Goal: Task Accomplishment & Management: Manage account settings

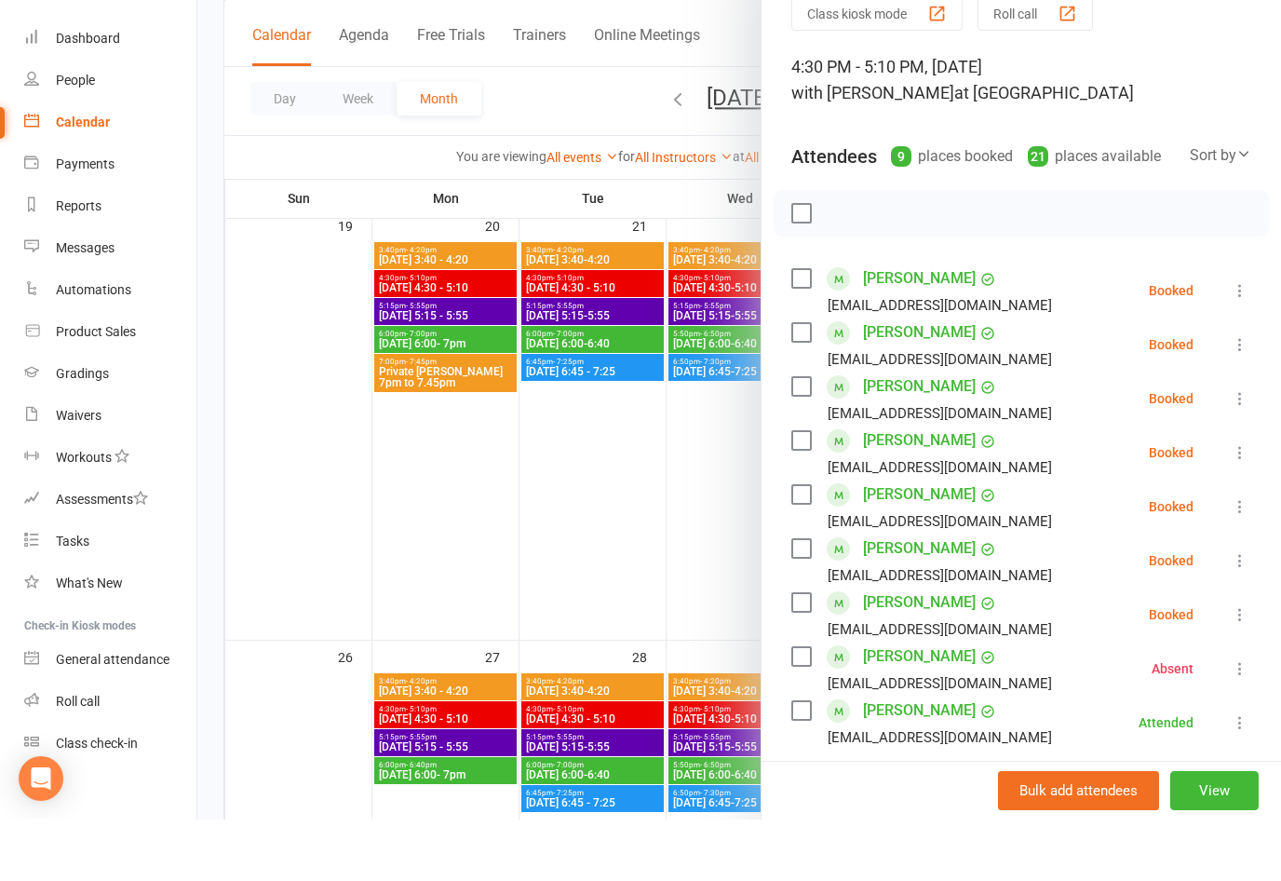
scroll to position [16, 0]
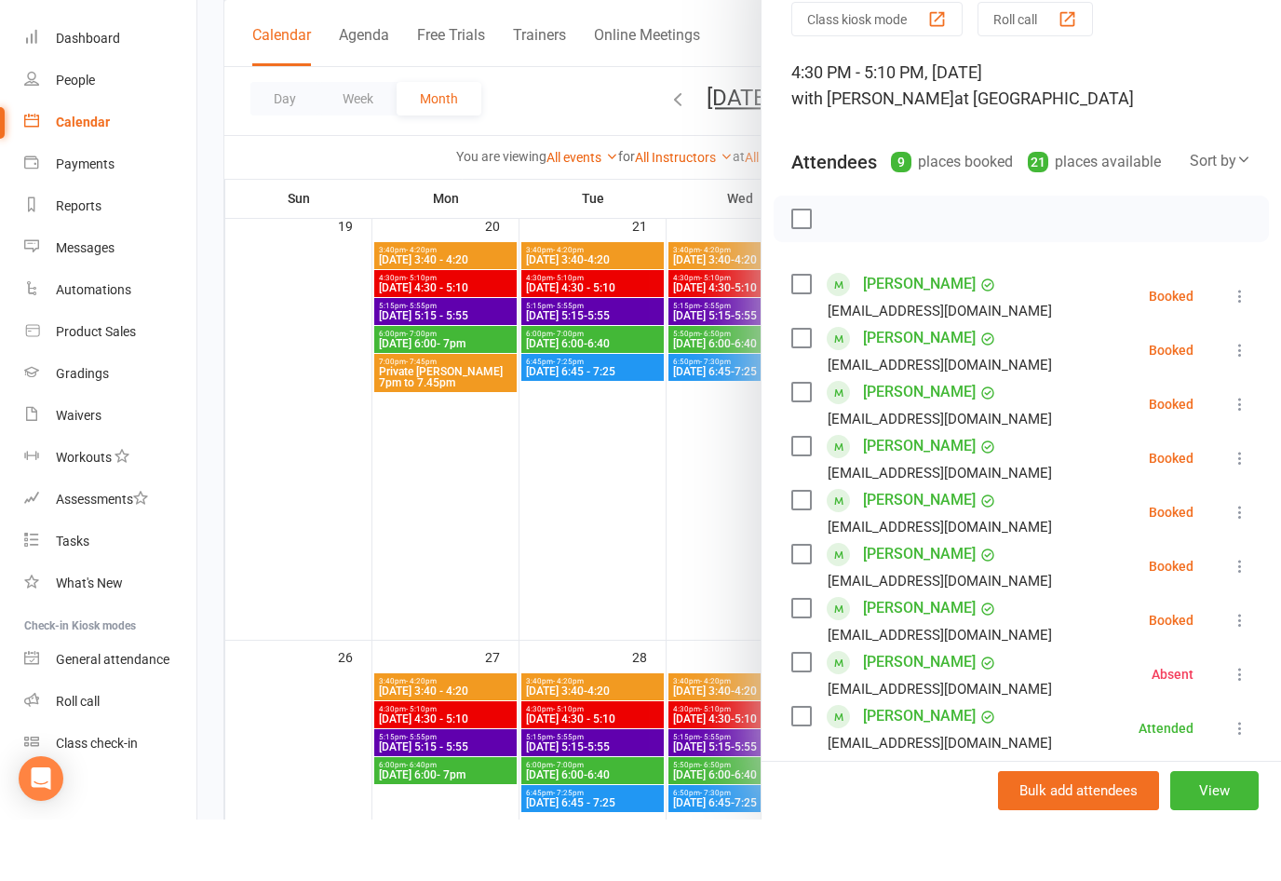
click at [1240, 346] on button at bounding box center [1240, 357] width 22 height 22
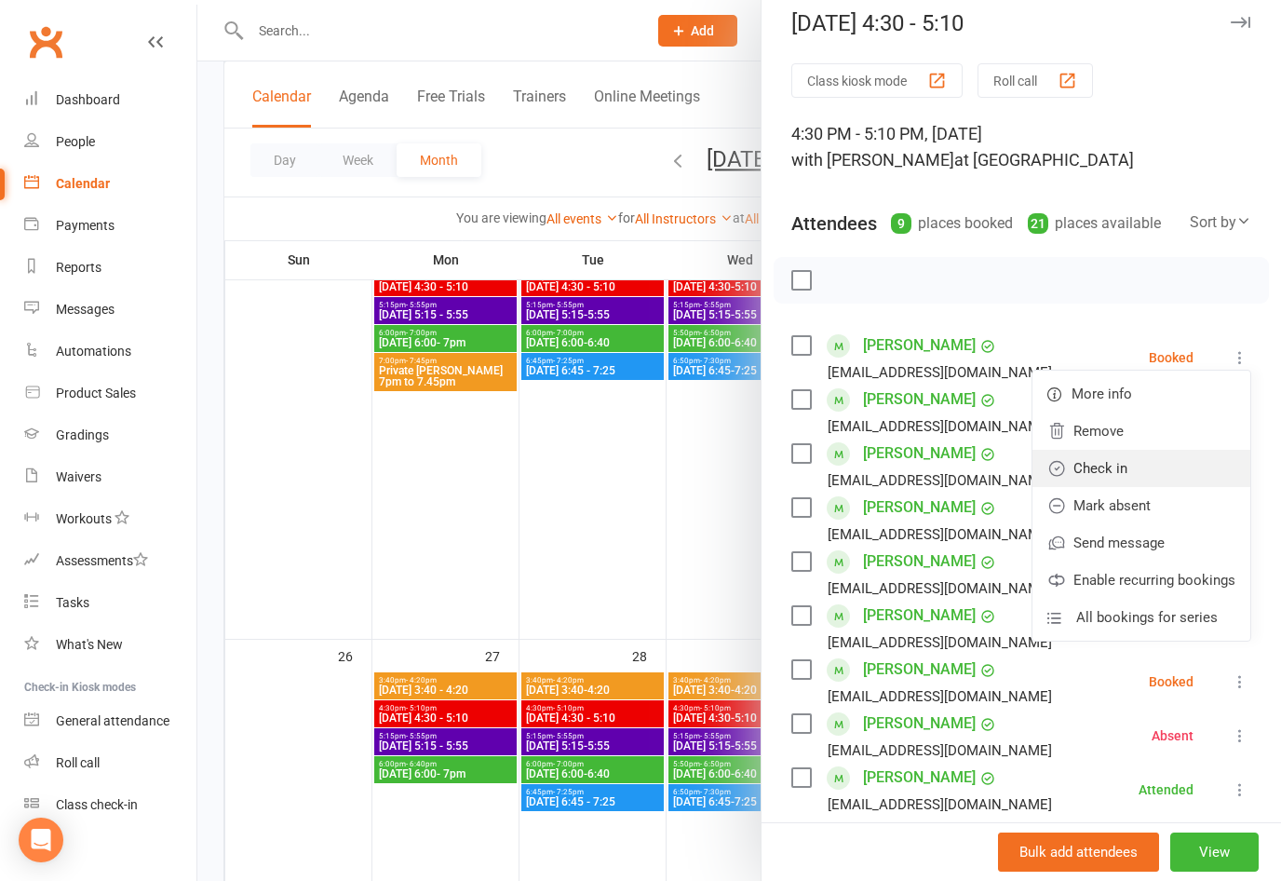
click at [1124, 470] on link "Check in" at bounding box center [1141, 468] width 218 height 37
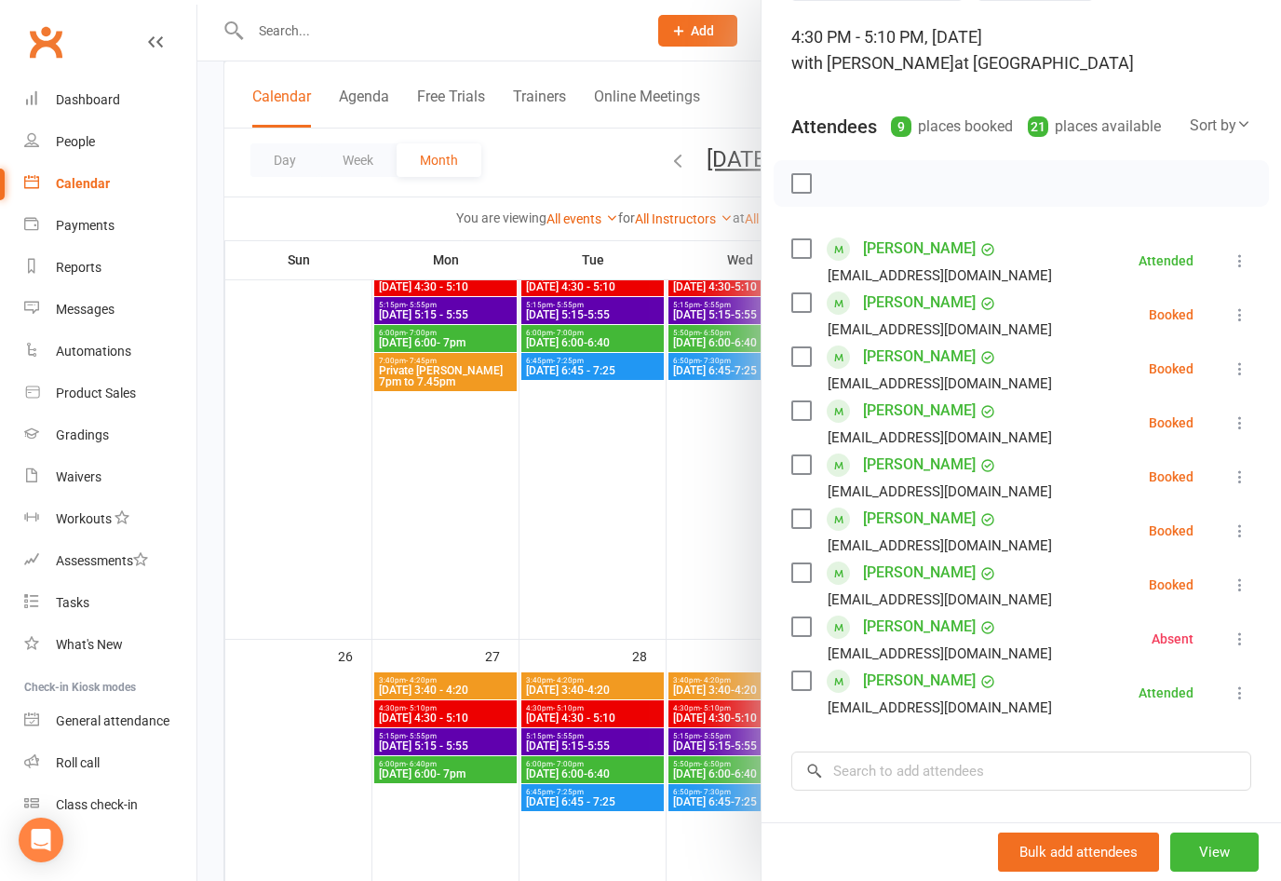
scroll to position [115, 0]
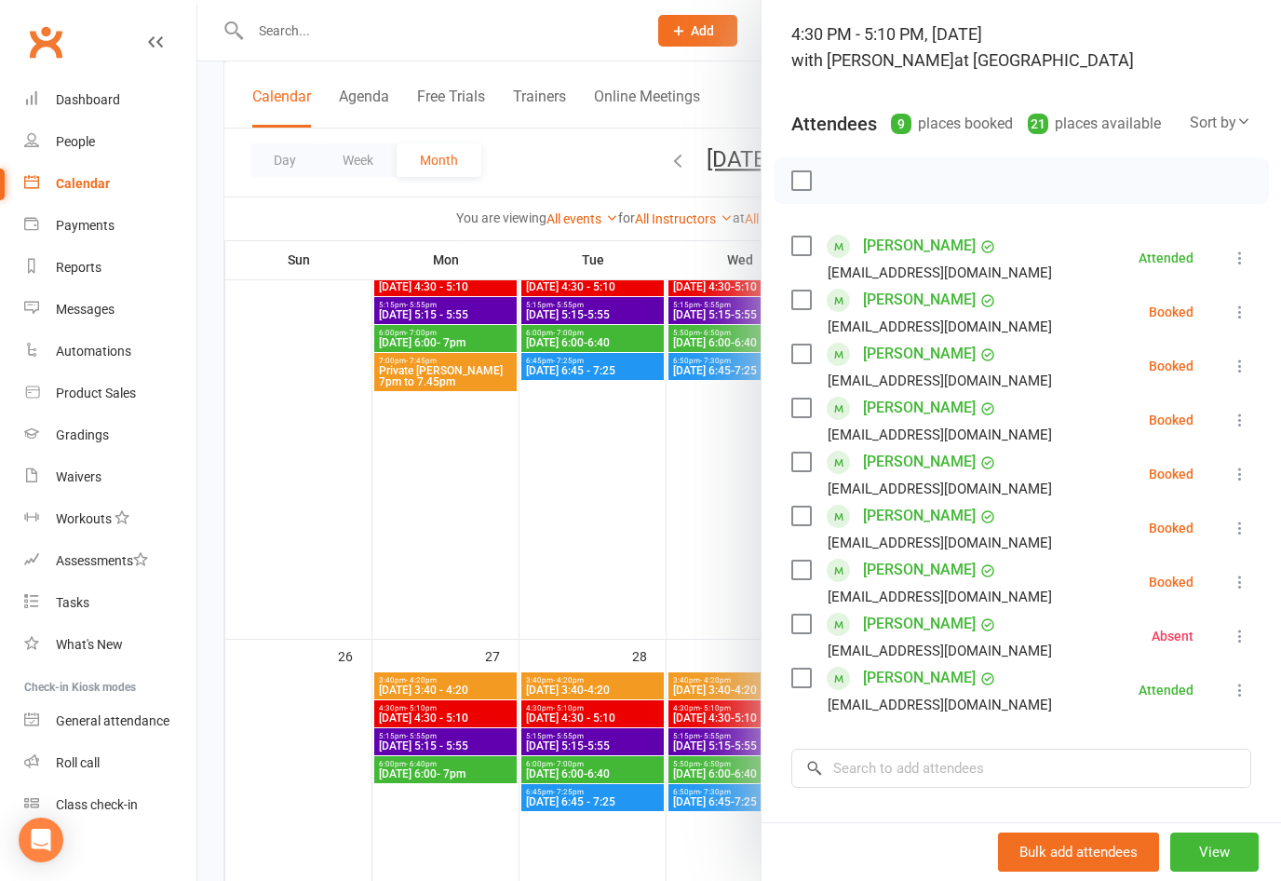
click at [1245, 526] on icon at bounding box center [1240, 527] width 19 height 19
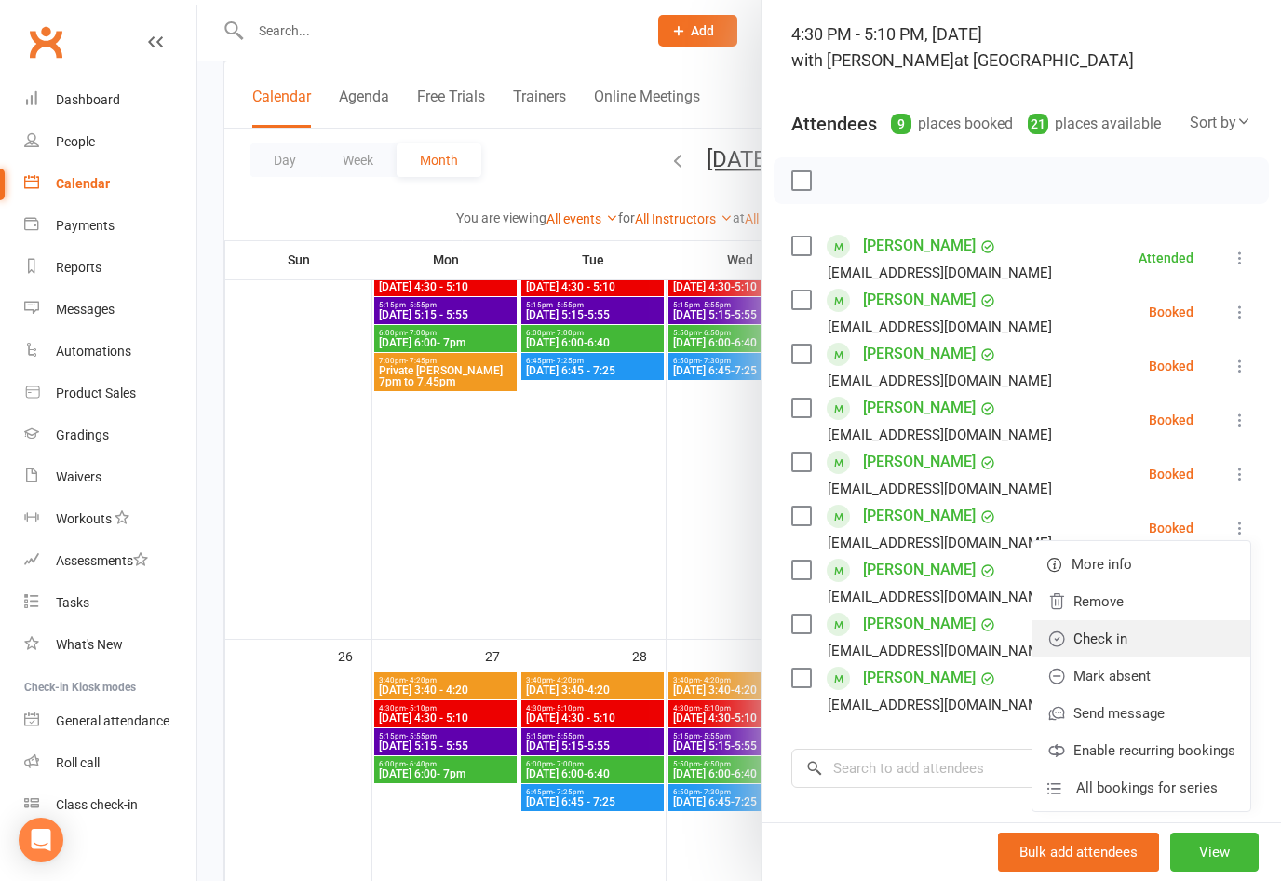
click at [1125, 640] on link "Check in" at bounding box center [1141, 638] width 218 height 37
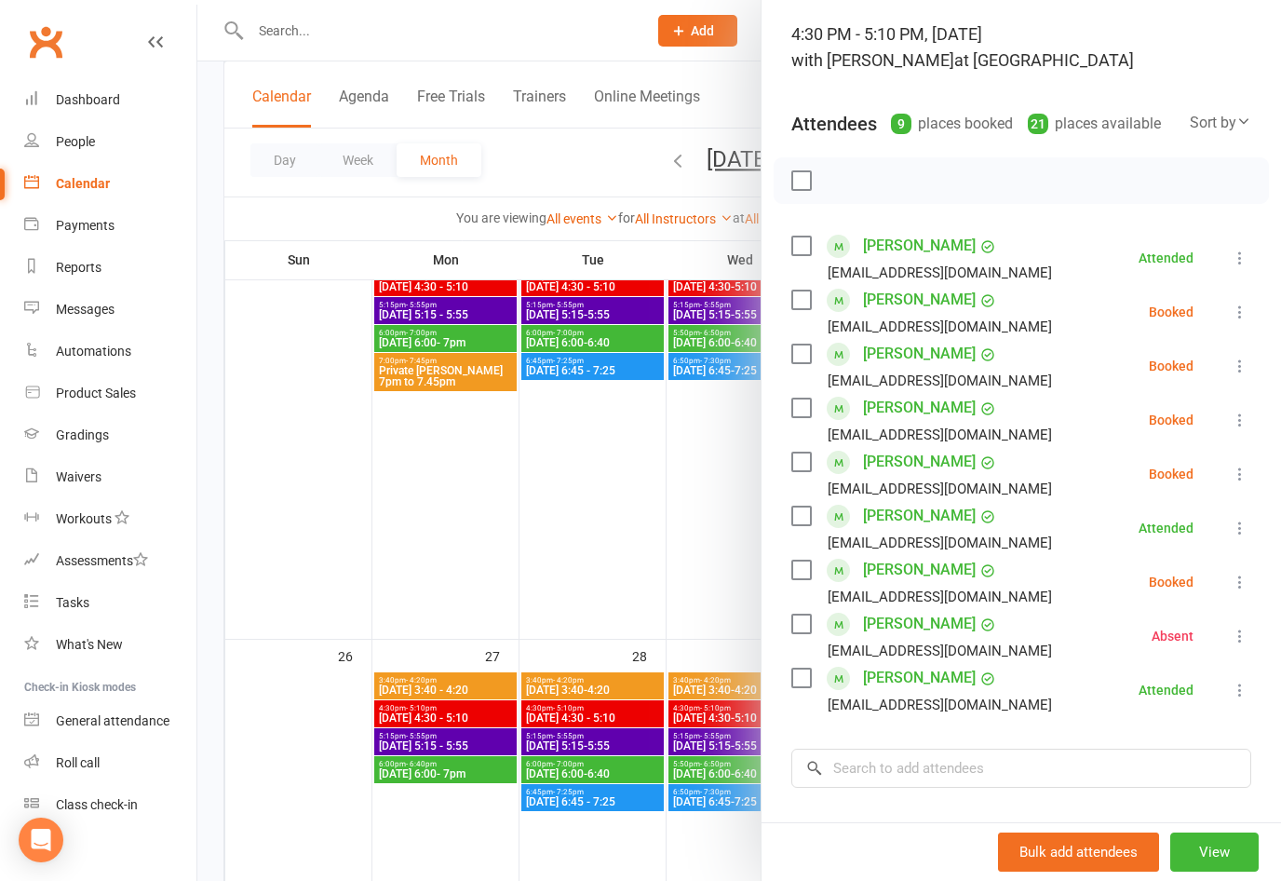
click at [1245, 577] on icon at bounding box center [1240, 581] width 19 height 19
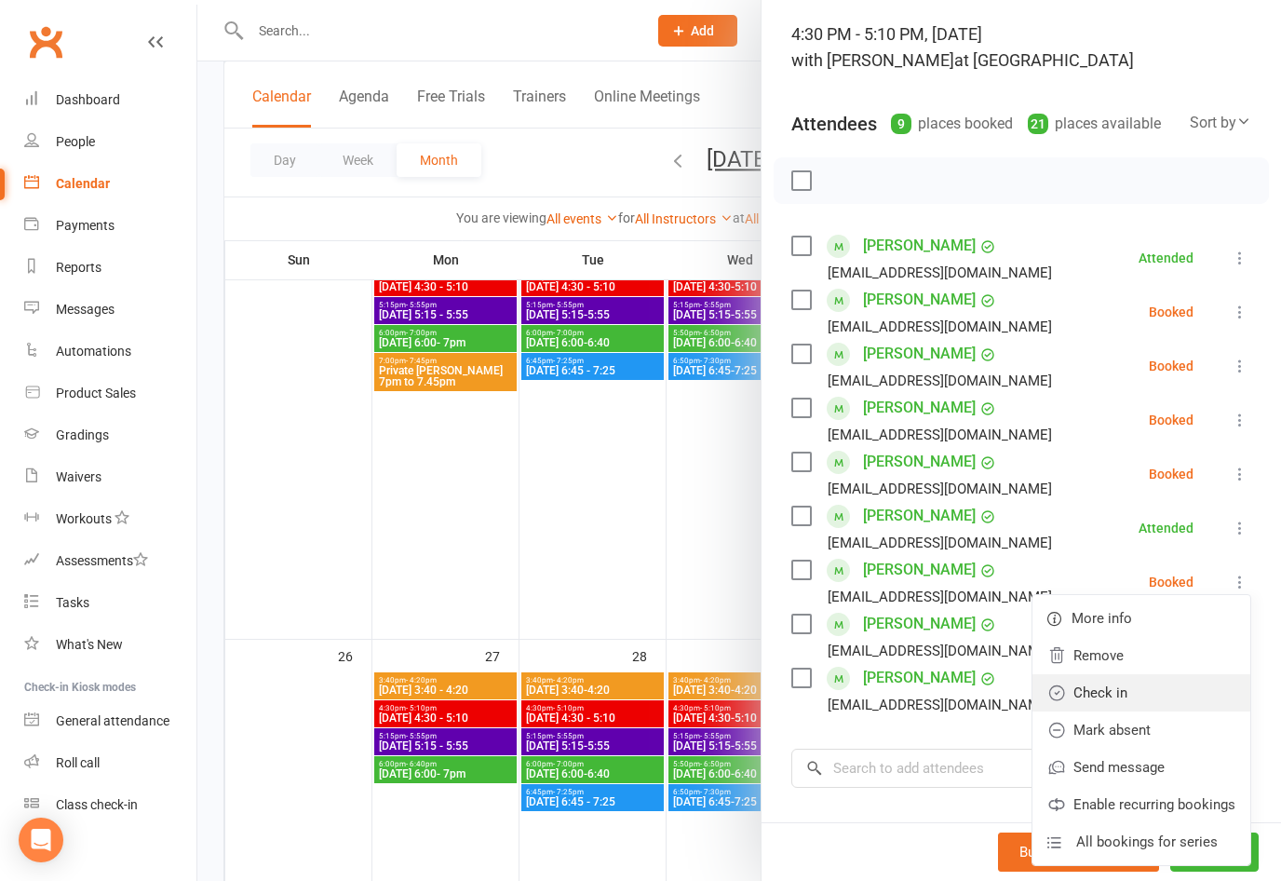
click at [1122, 694] on link "Check in" at bounding box center [1141, 692] width 218 height 37
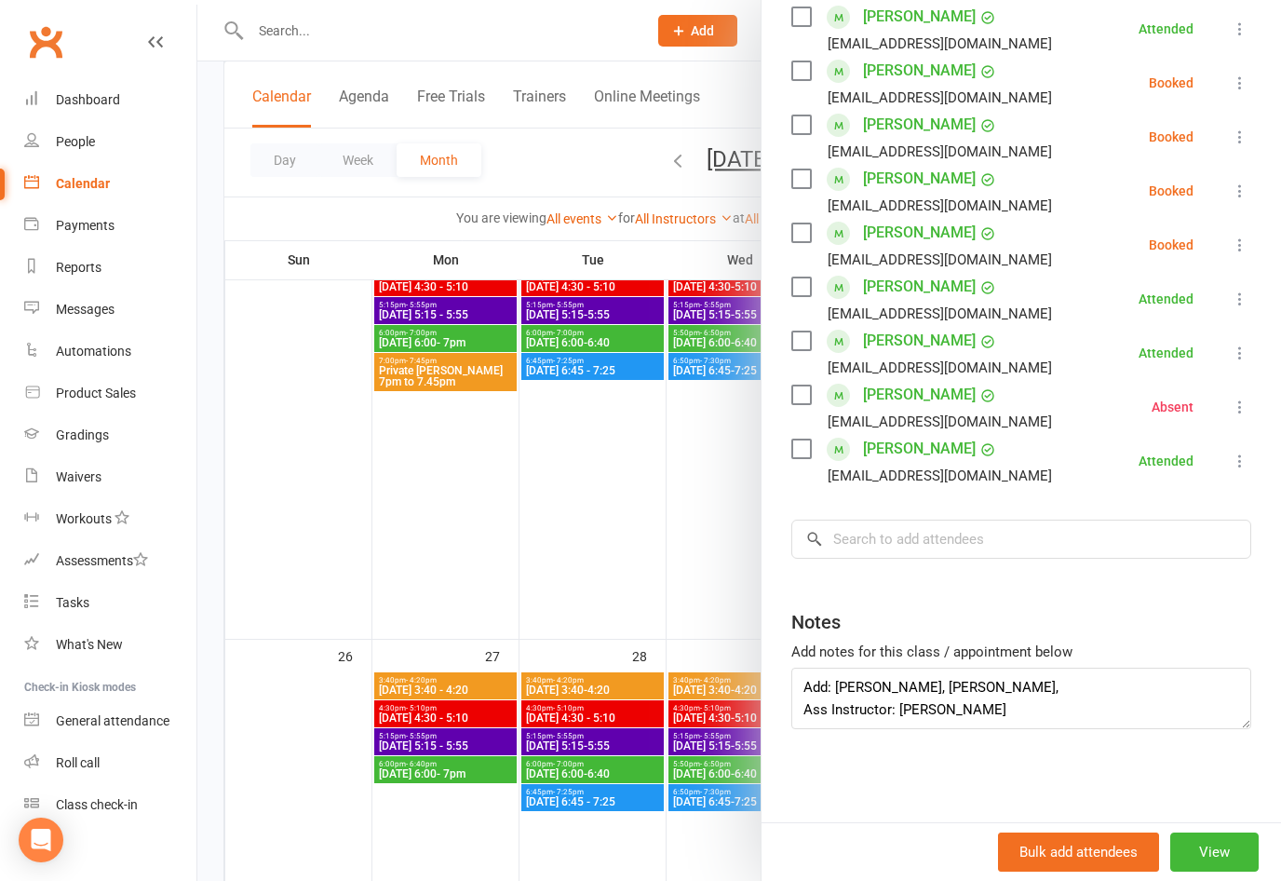
scroll to position [344, 0]
click at [980, 682] on textarea "Add: [PERSON_NAME], [PERSON_NAME], Ass Instructor: [PERSON_NAME]" at bounding box center [1021, 697] width 460 height 61
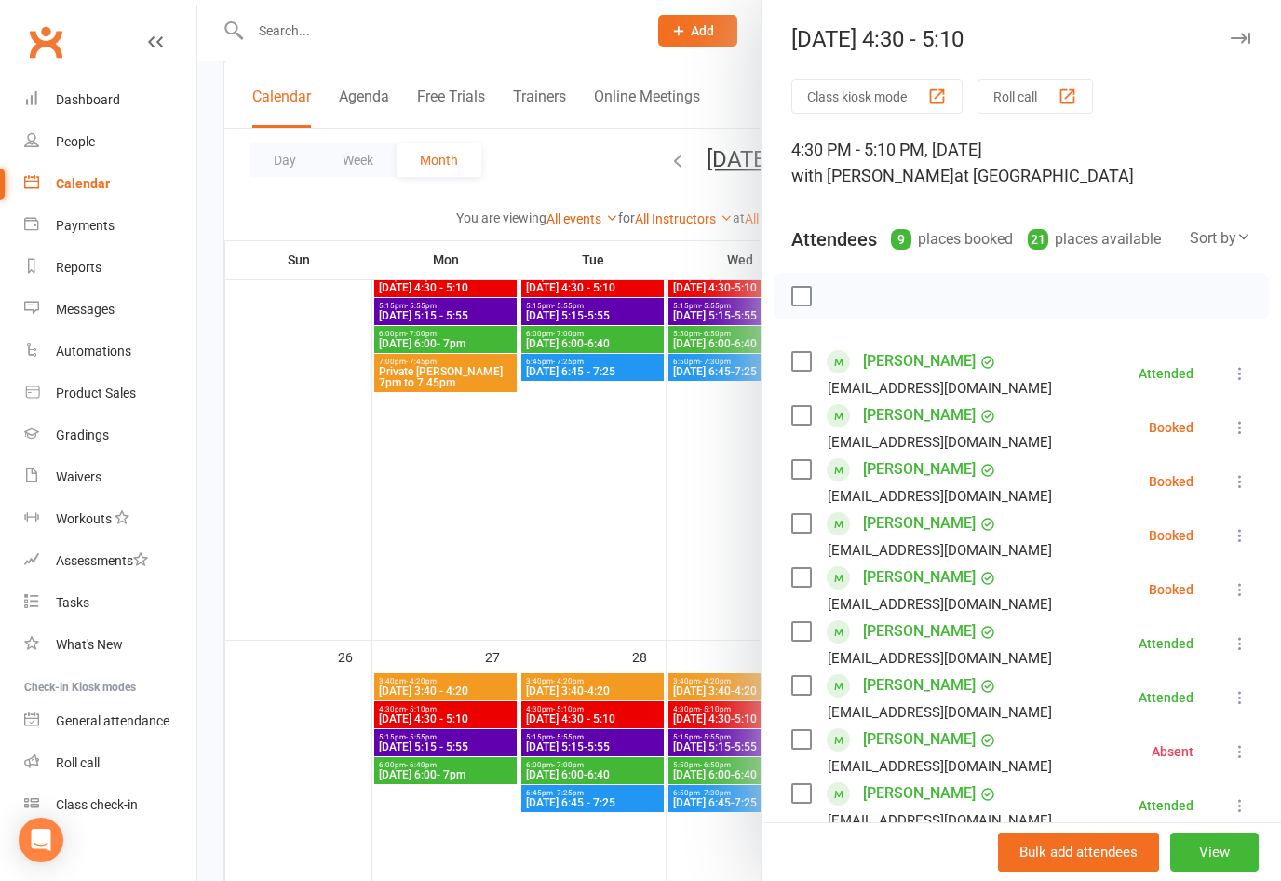
scroll to position [0, 0]
type textarea "Ass Instructor: [PERSON_NAME]"
click at [1248, 27] on button "button" at bounding box center [1240, 38] width 22 height 22
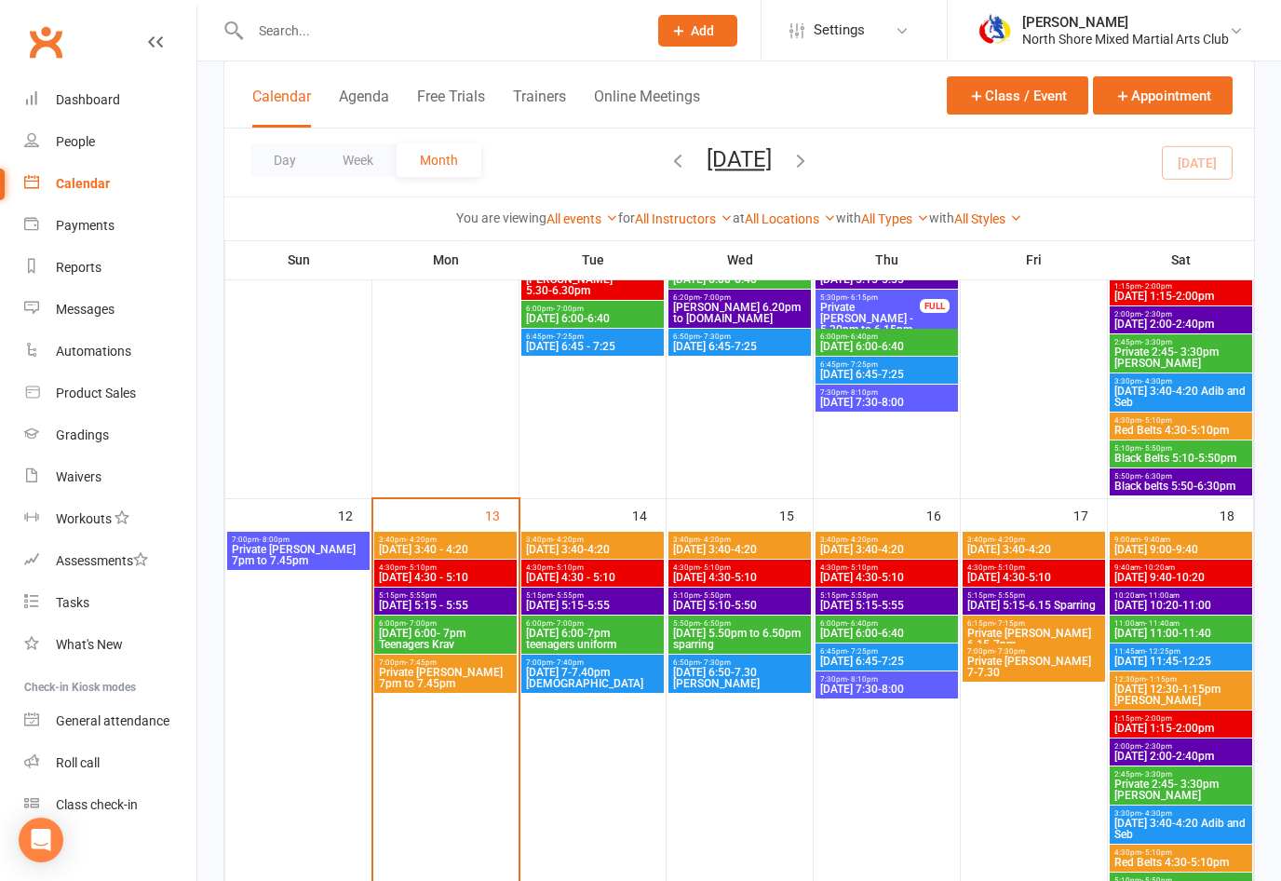
scroll to position [759, 0]
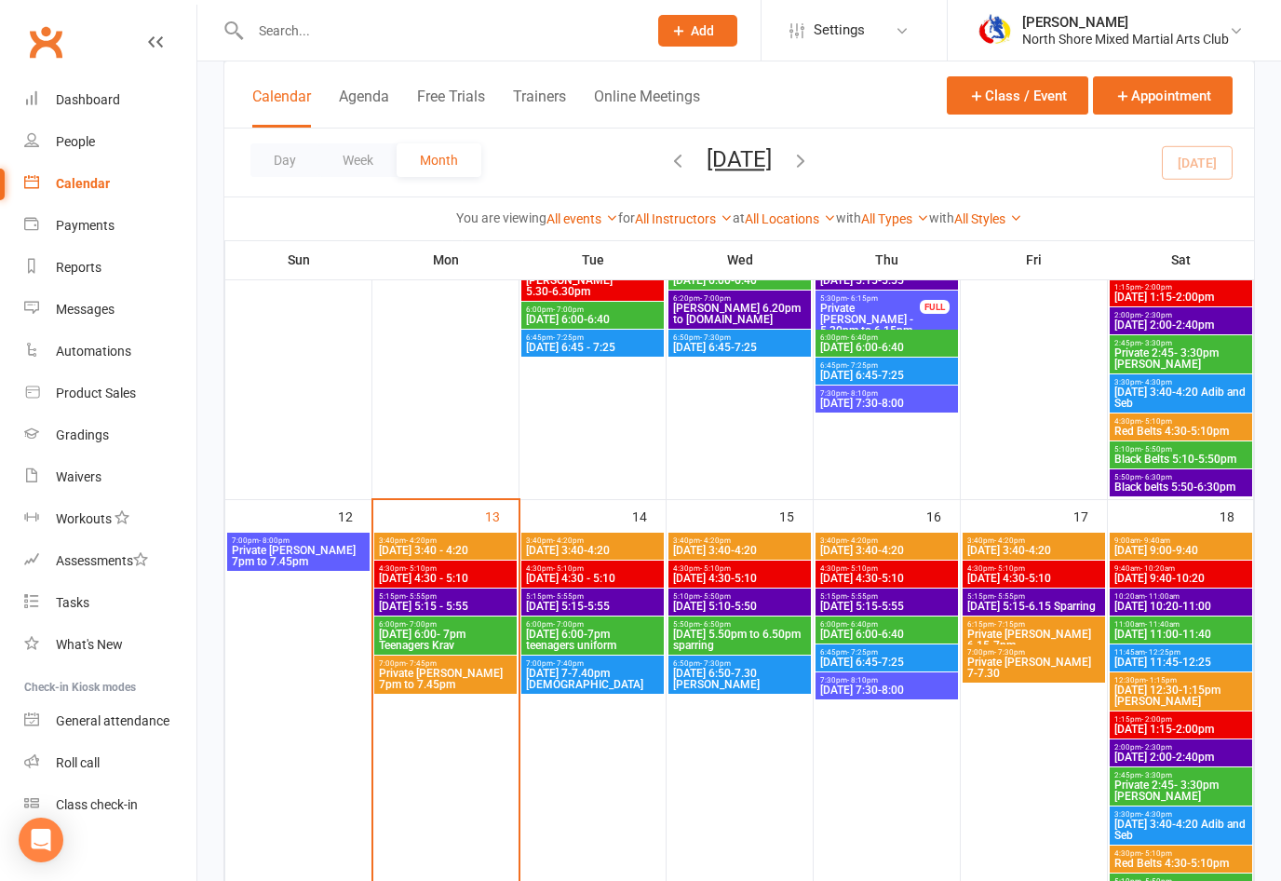
click at [475, 602] on span "[DATE] 5:15 - 5:55" at bounding box center [445, 605] width 135 height 11
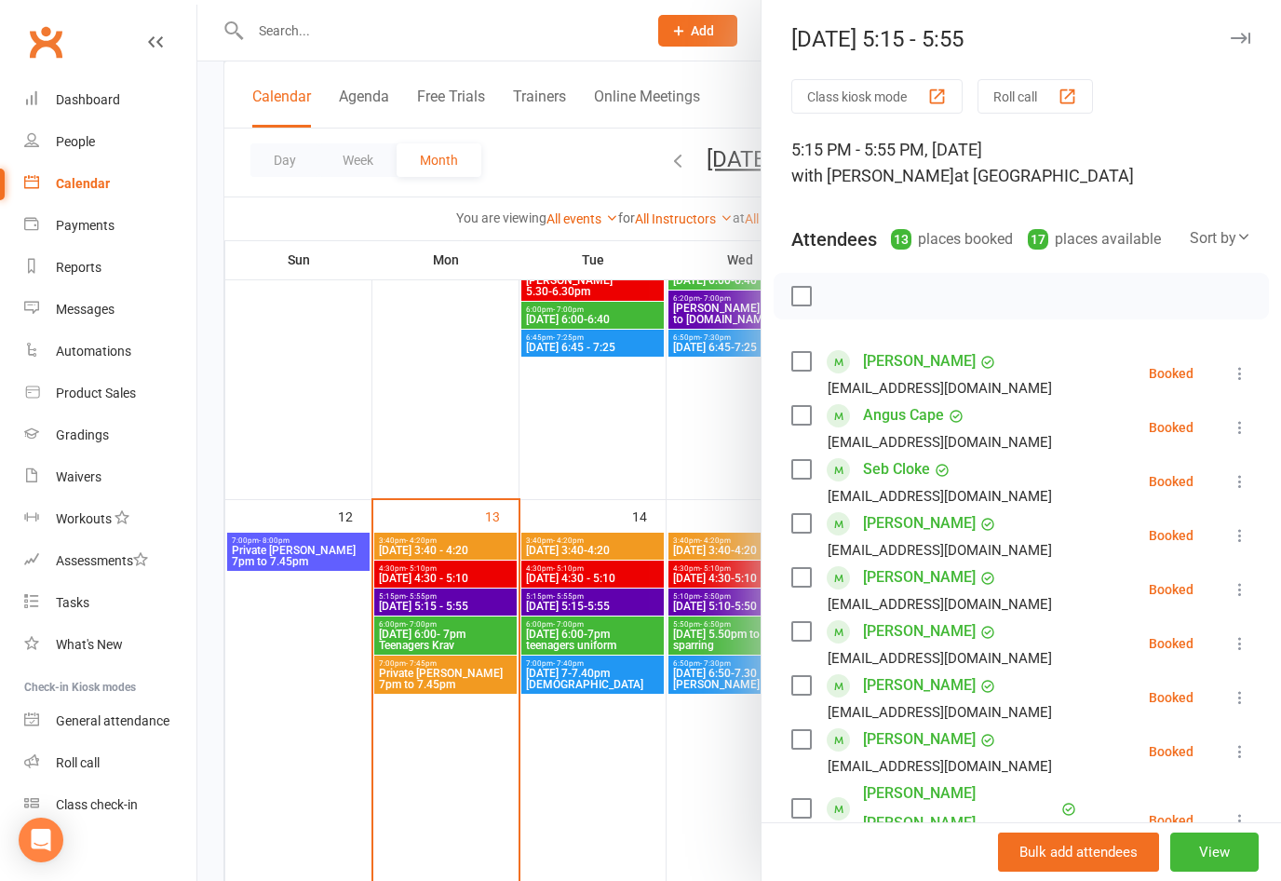
click at [1245, 478] on icon at bounding box center [1240, 481] width 19 height 19
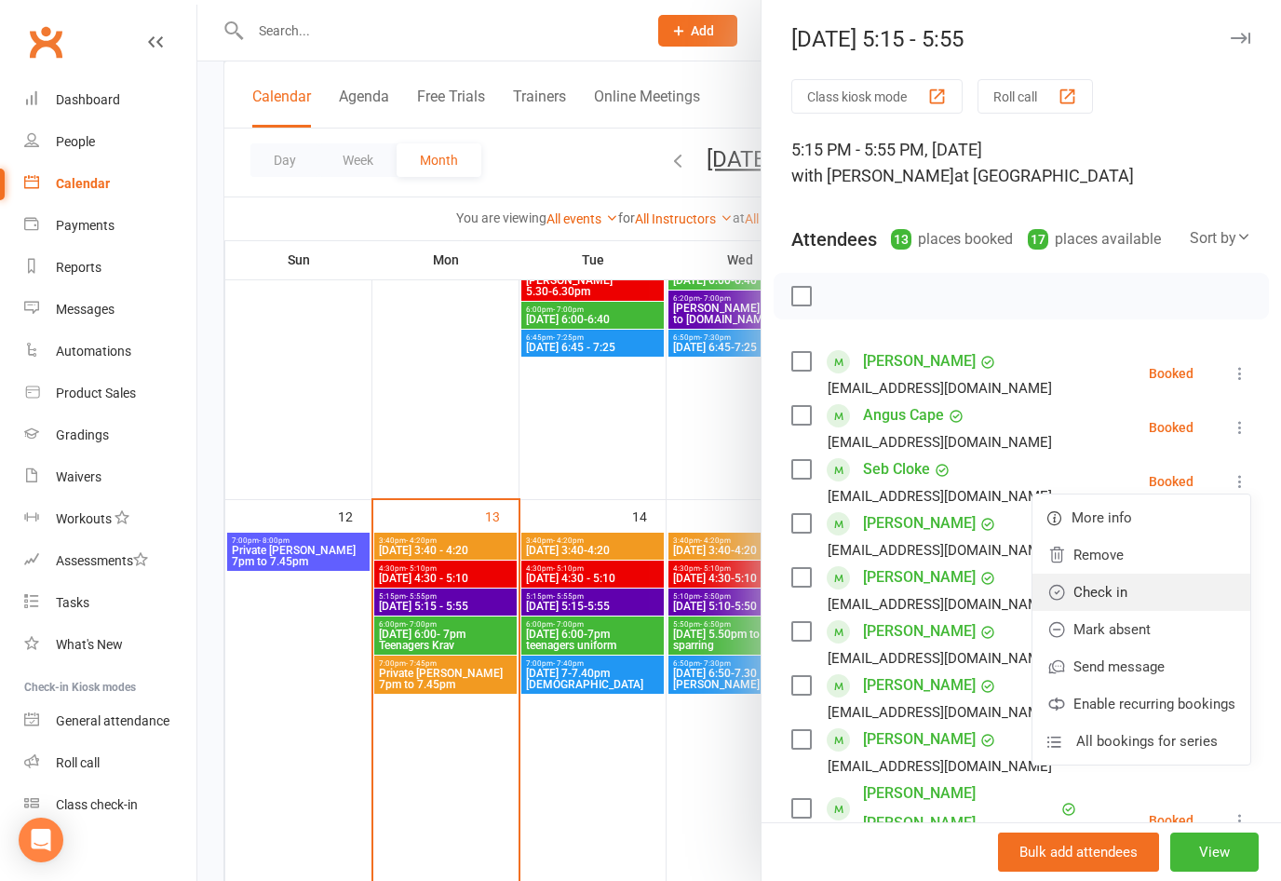
click at [1122, 598] on link "Check in" at bounding box center [1141, 591] width 218 height 37
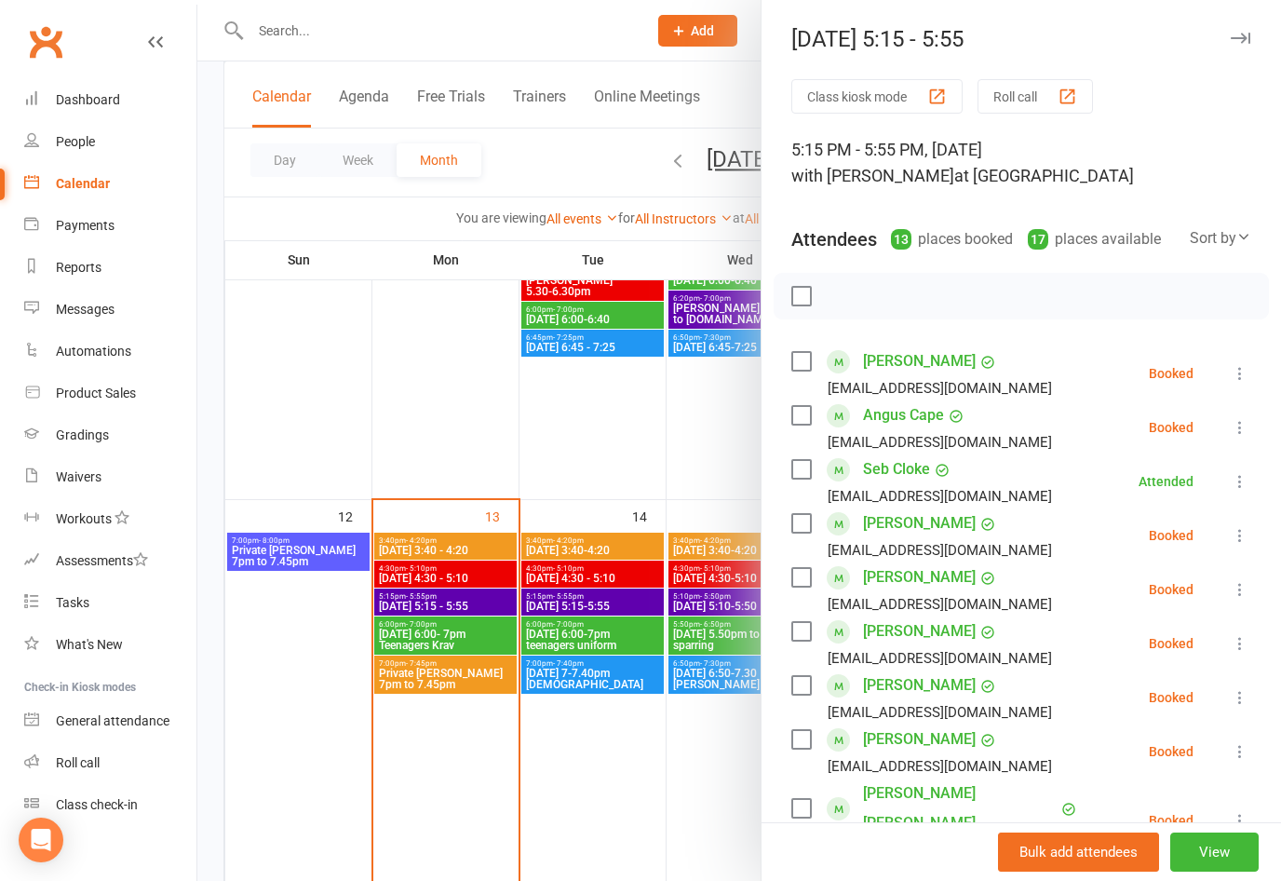
click at [1243, 538] on icon at bounding box center [1240, 535] width 19 height 19
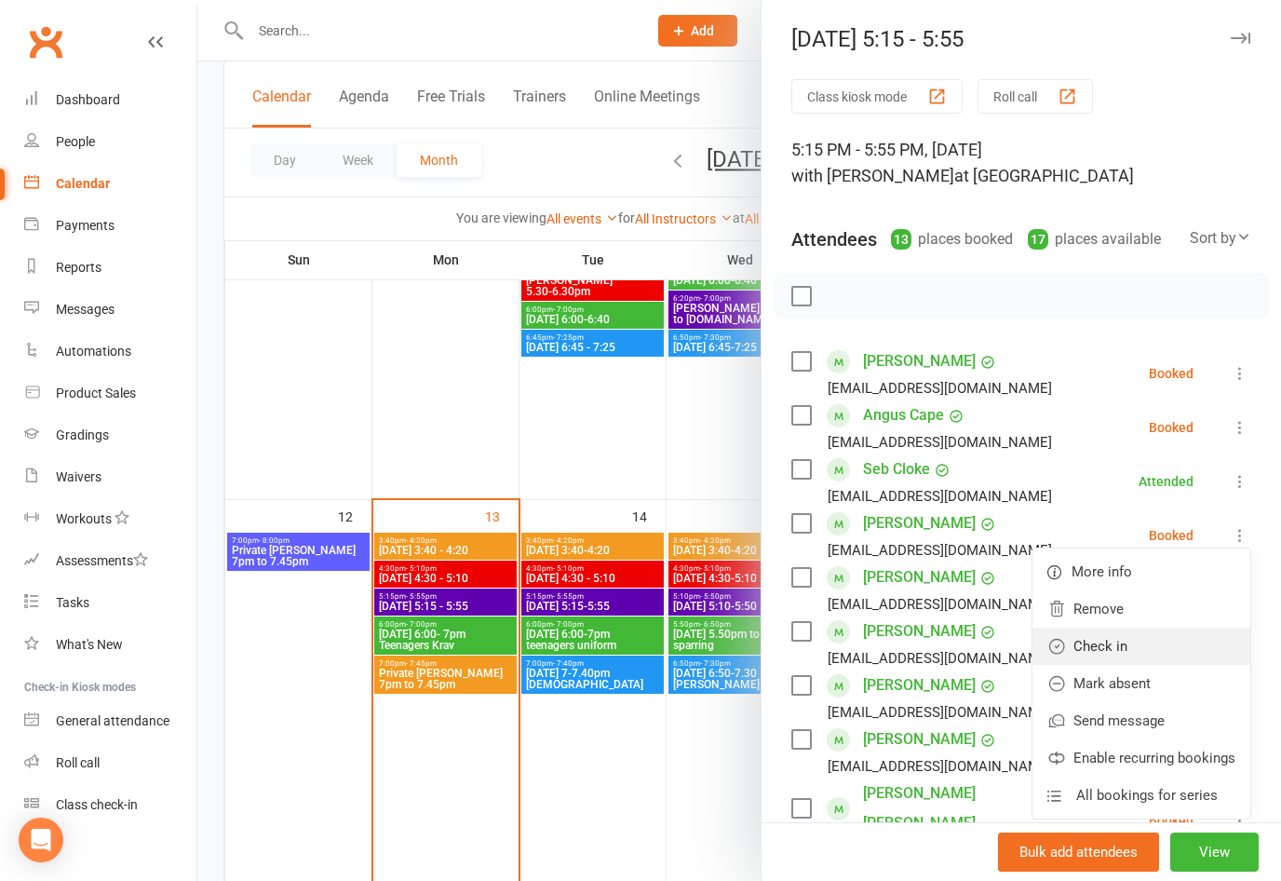
click at [1122, 645] on link "Check in" at bounding box center [1141, 645] width 218 height 37
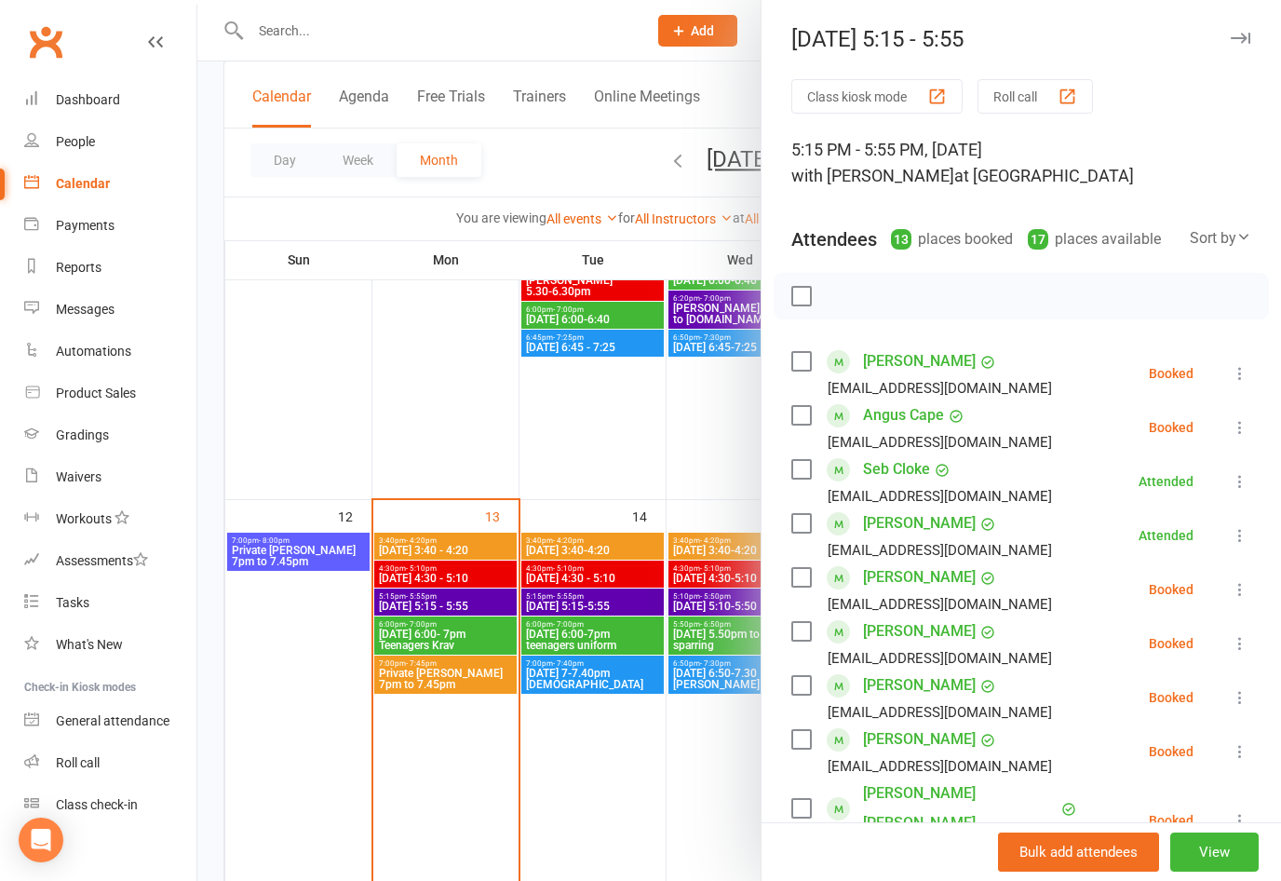
click at [1245, 689] on icon at bounding box center [1240, 697] width 19 height 19
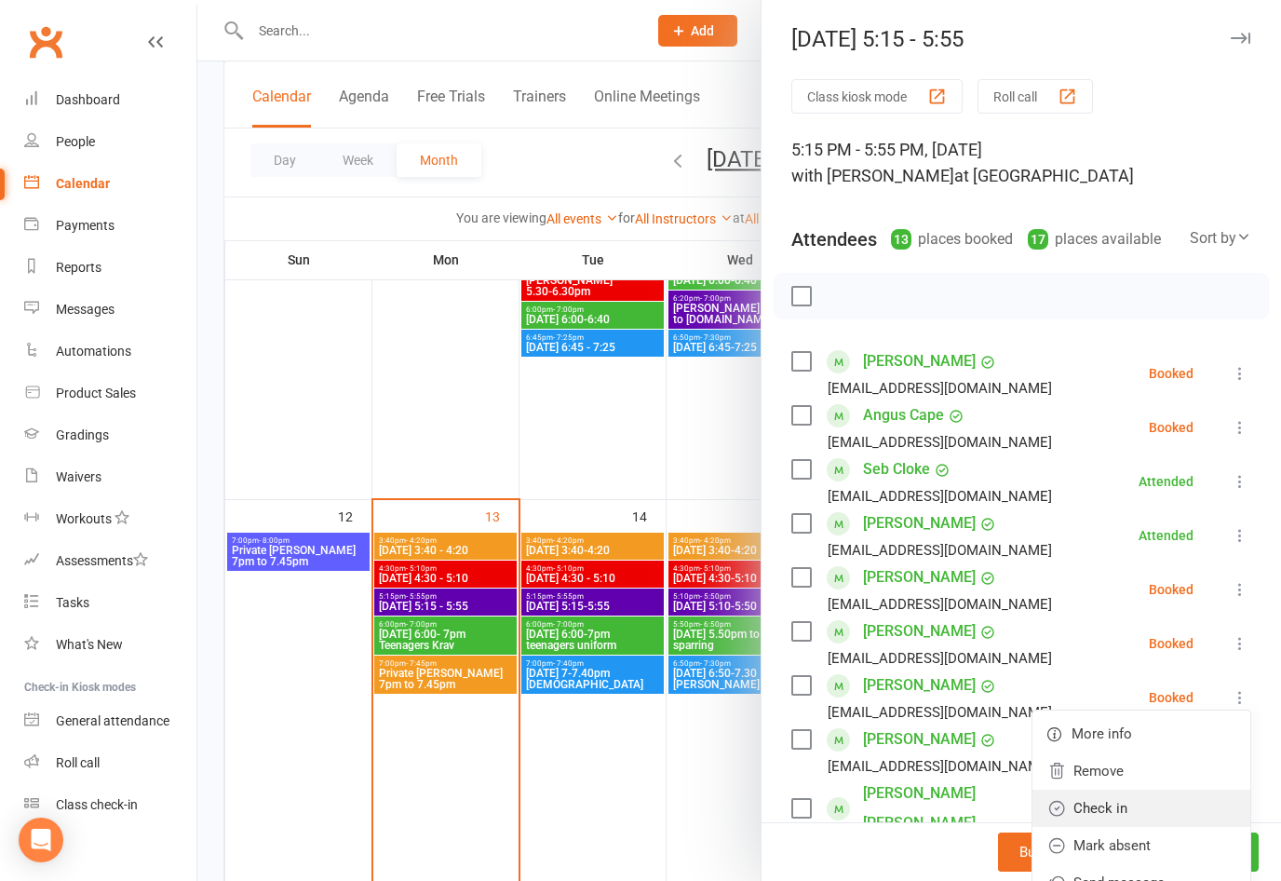
click at [1112, 805] on link "Check in" at bounding box center [1141, 807] width 218 height 37
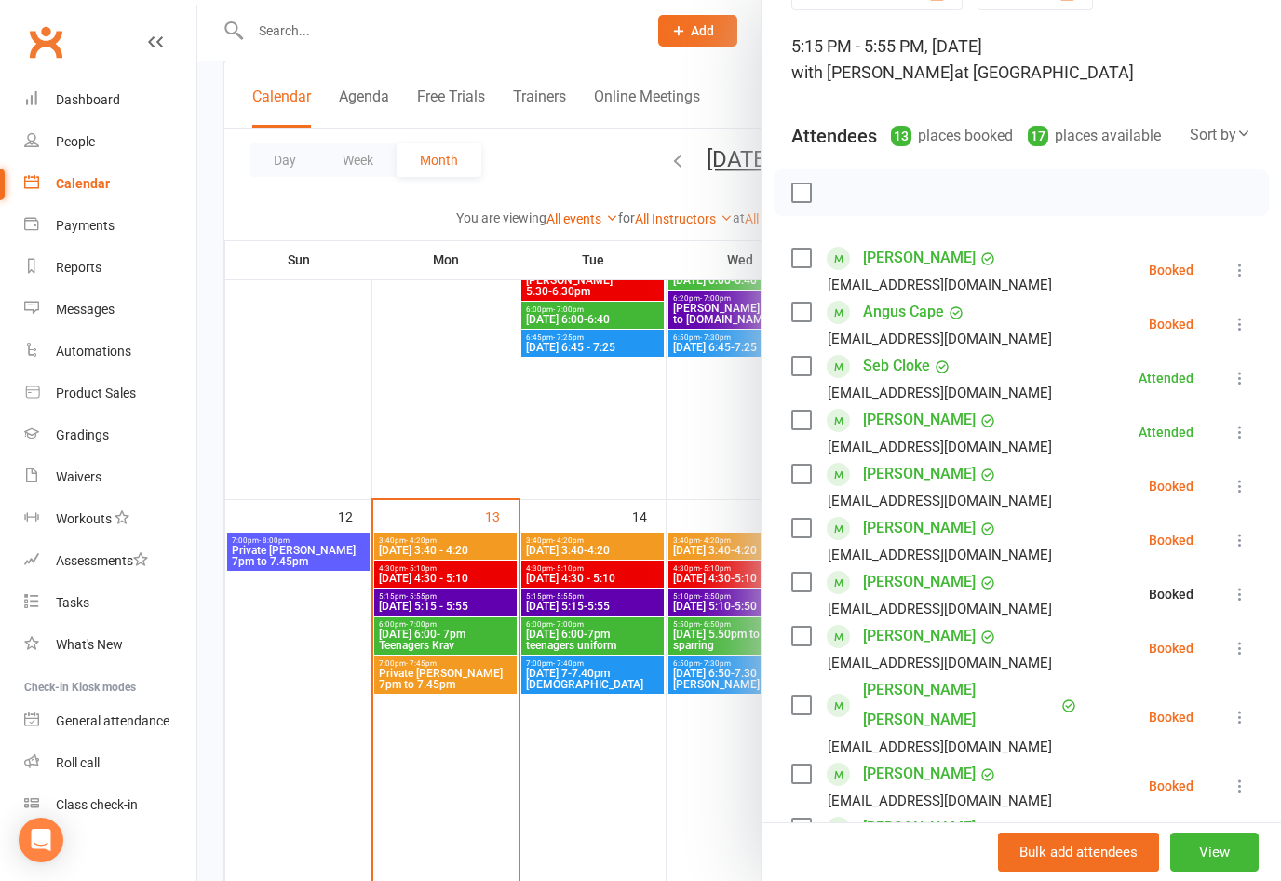
scroll to position [132, 0]
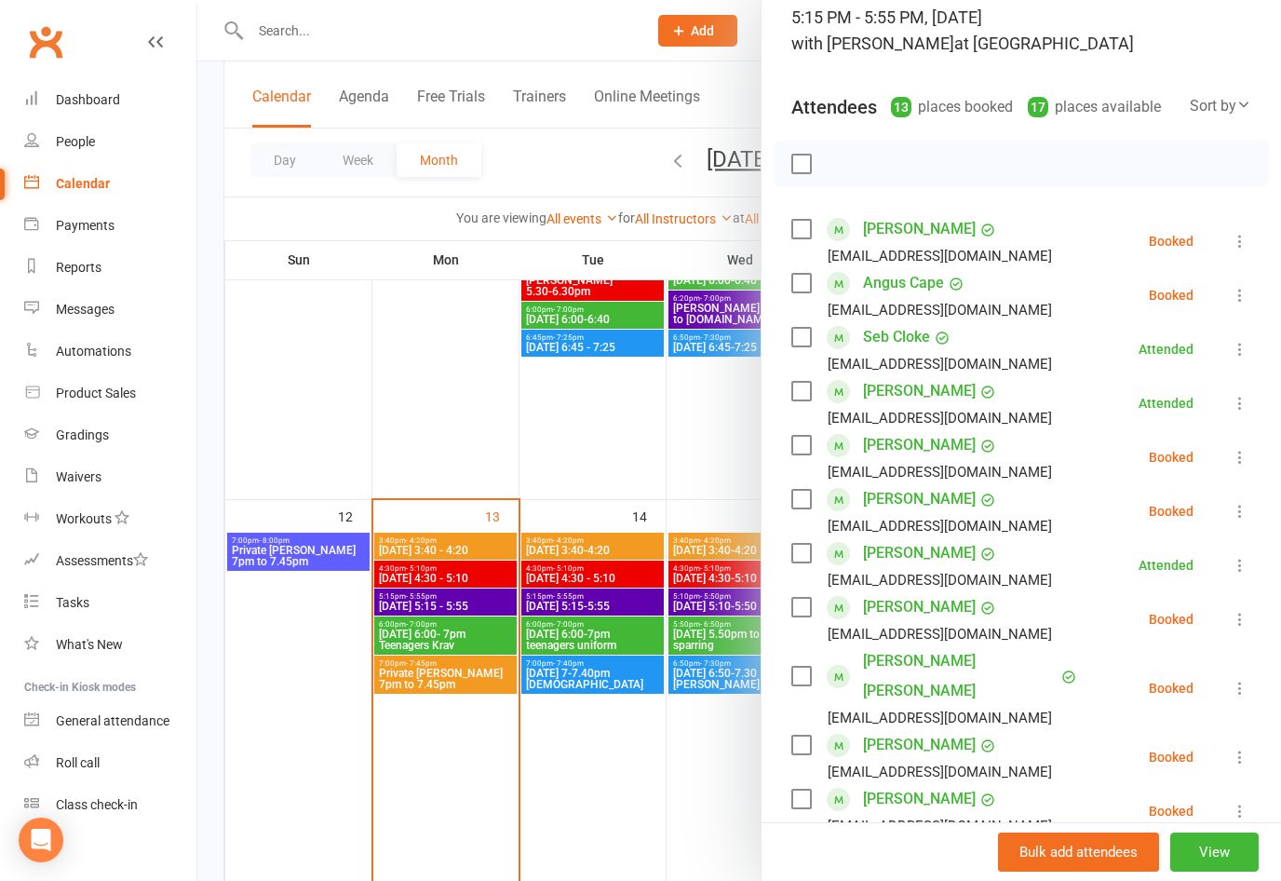
click at [1244, 681] on icon at bounding box center [1240, 688] width 19 height 19
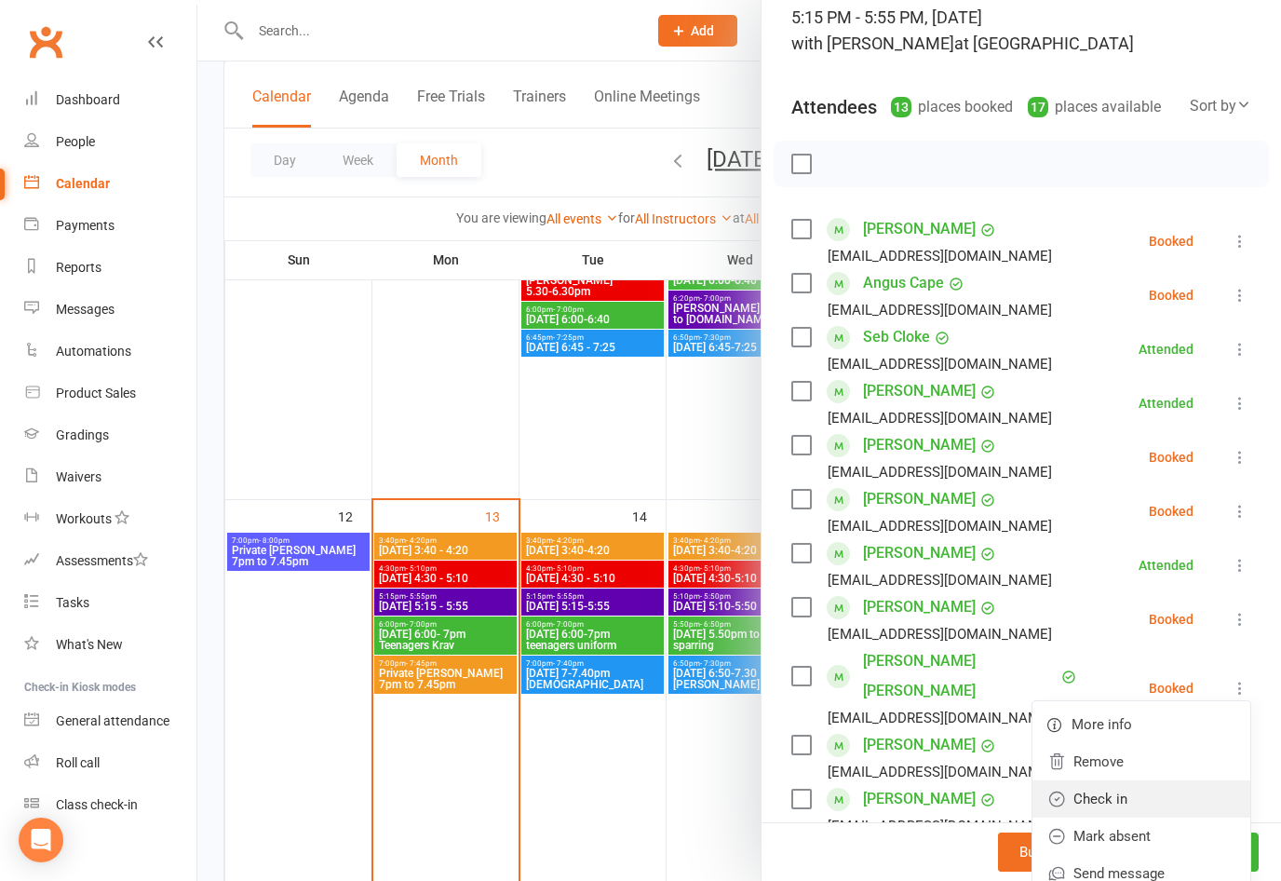
click at [1118, 788] on link "Check in" at bounding box center [1141, 798] width 218 height 37
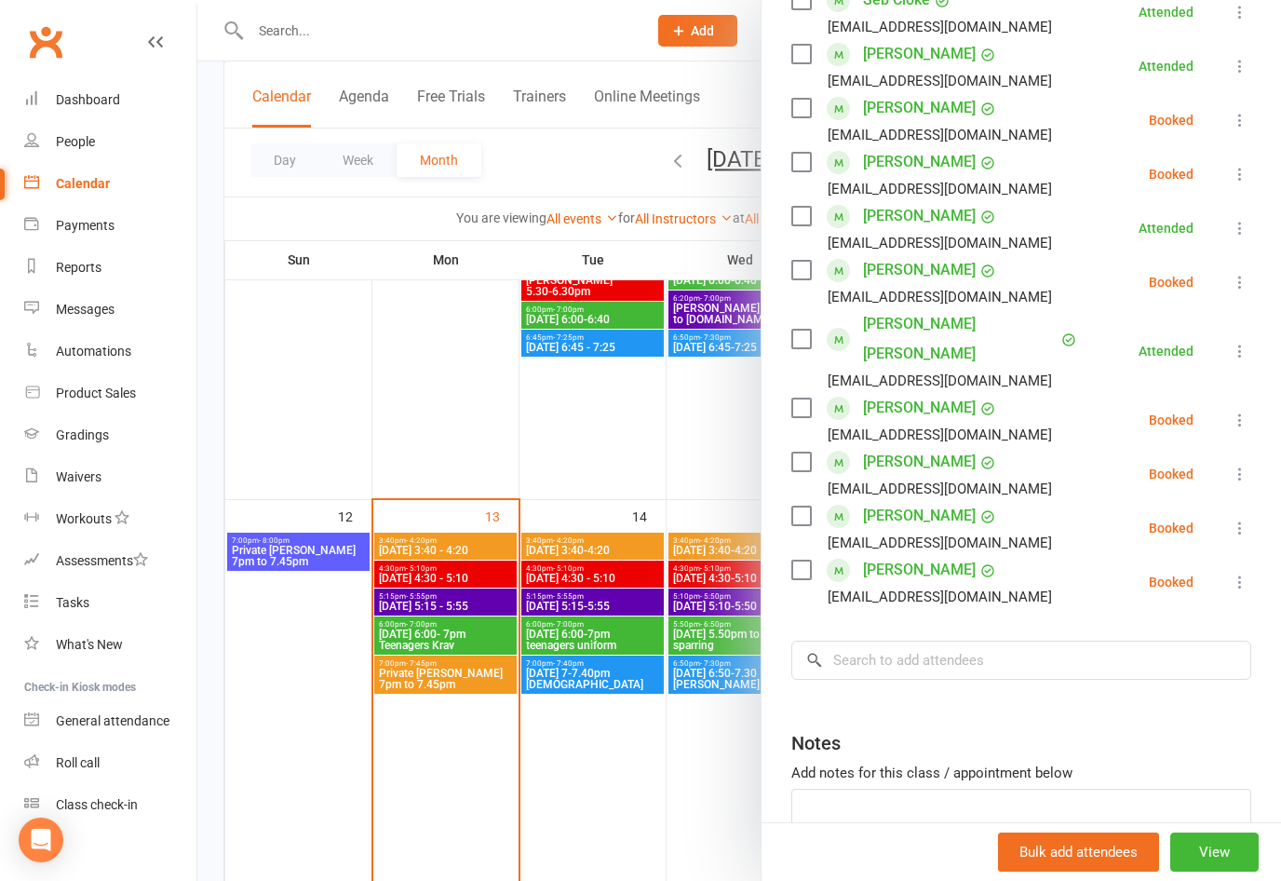
scroll to position [514, 0]
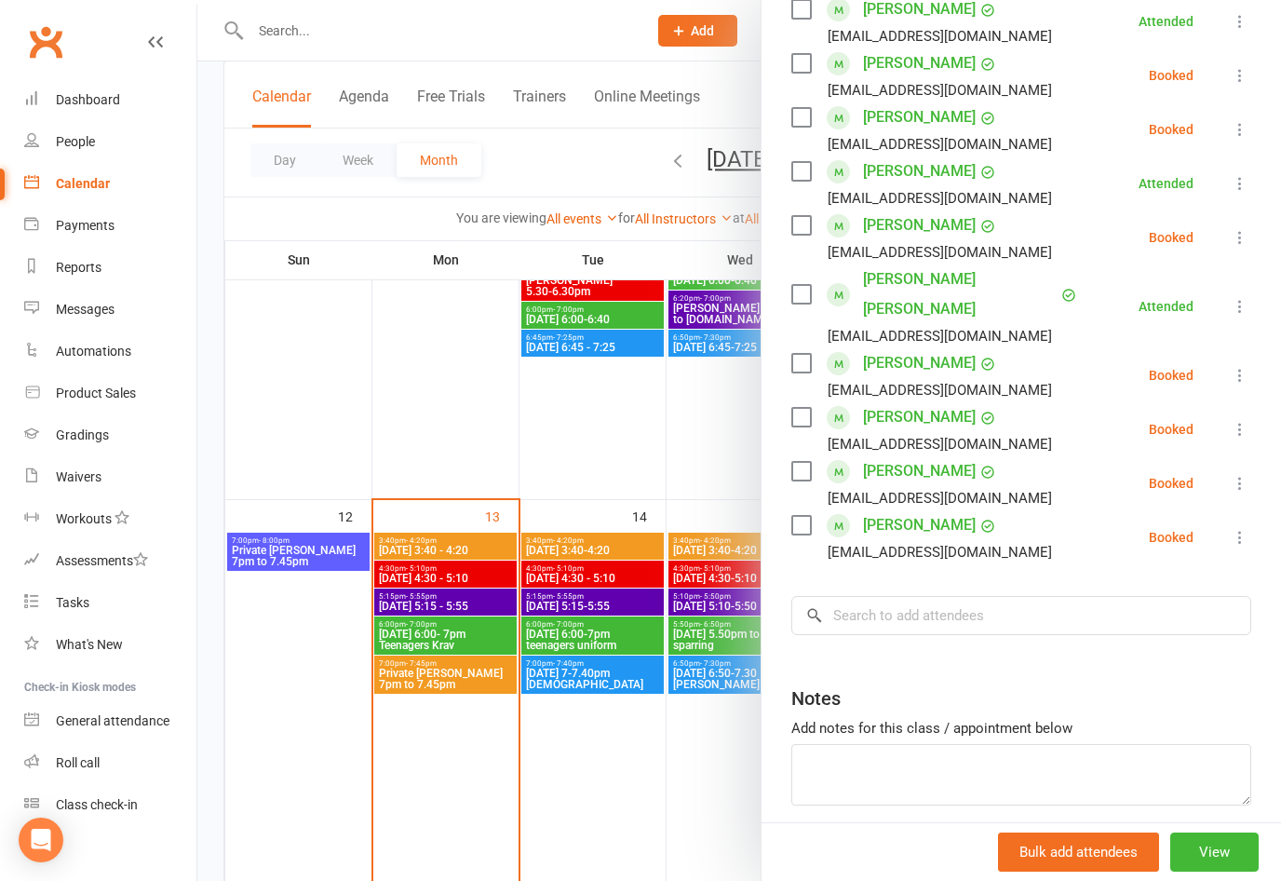
click at [1098, 717] on div "Add notes for this class / appointment below" at bounding box center [1021, 728] width 460 height 22
click at [1109, 596] on input "search" at bounding box center [1021, 615] width 460 height 39
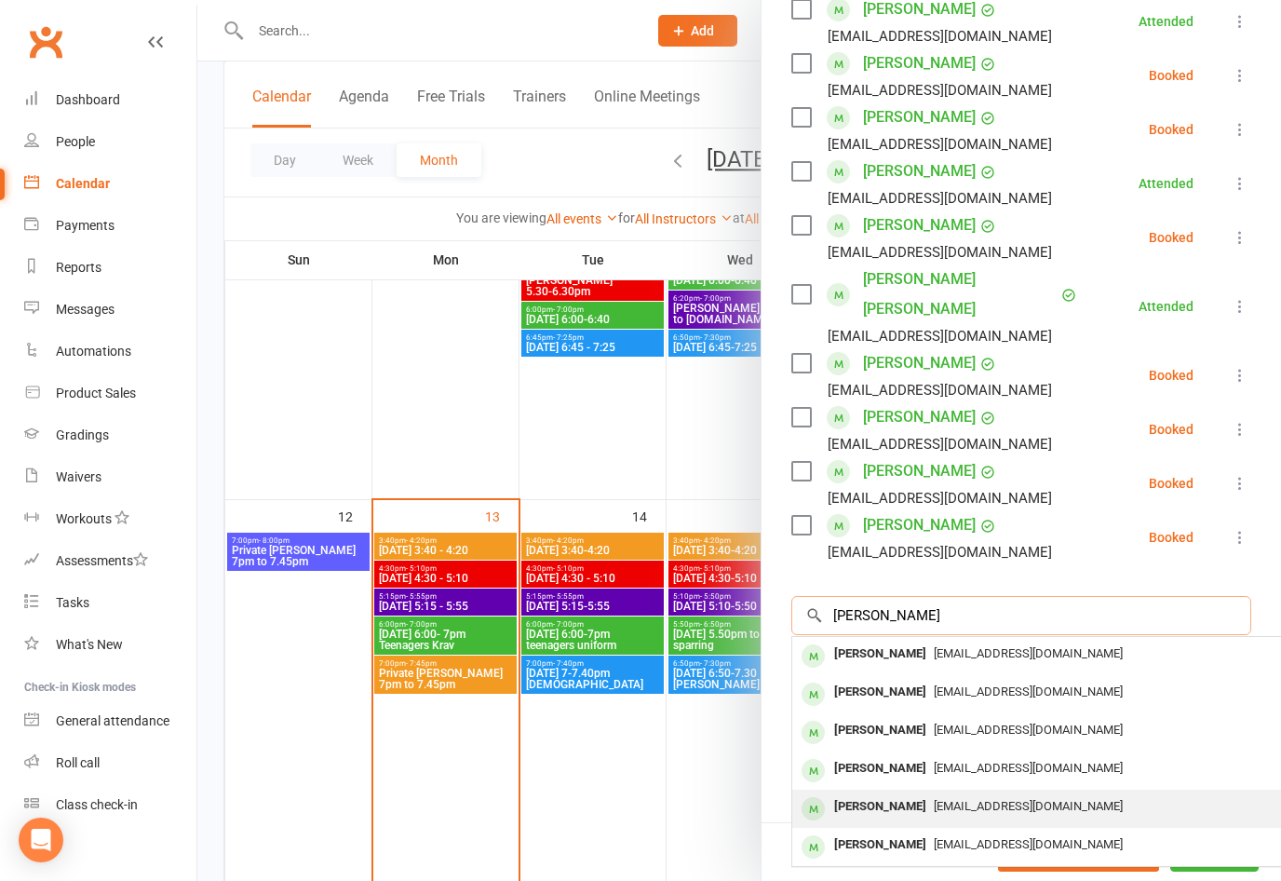
type input "[PERSON_NAME]"
click at [1093, 793] on div "[EMAIL_ADDRESS][DOMAIN_NAME]" at bounding box center [1071, 806] width 542 height 27
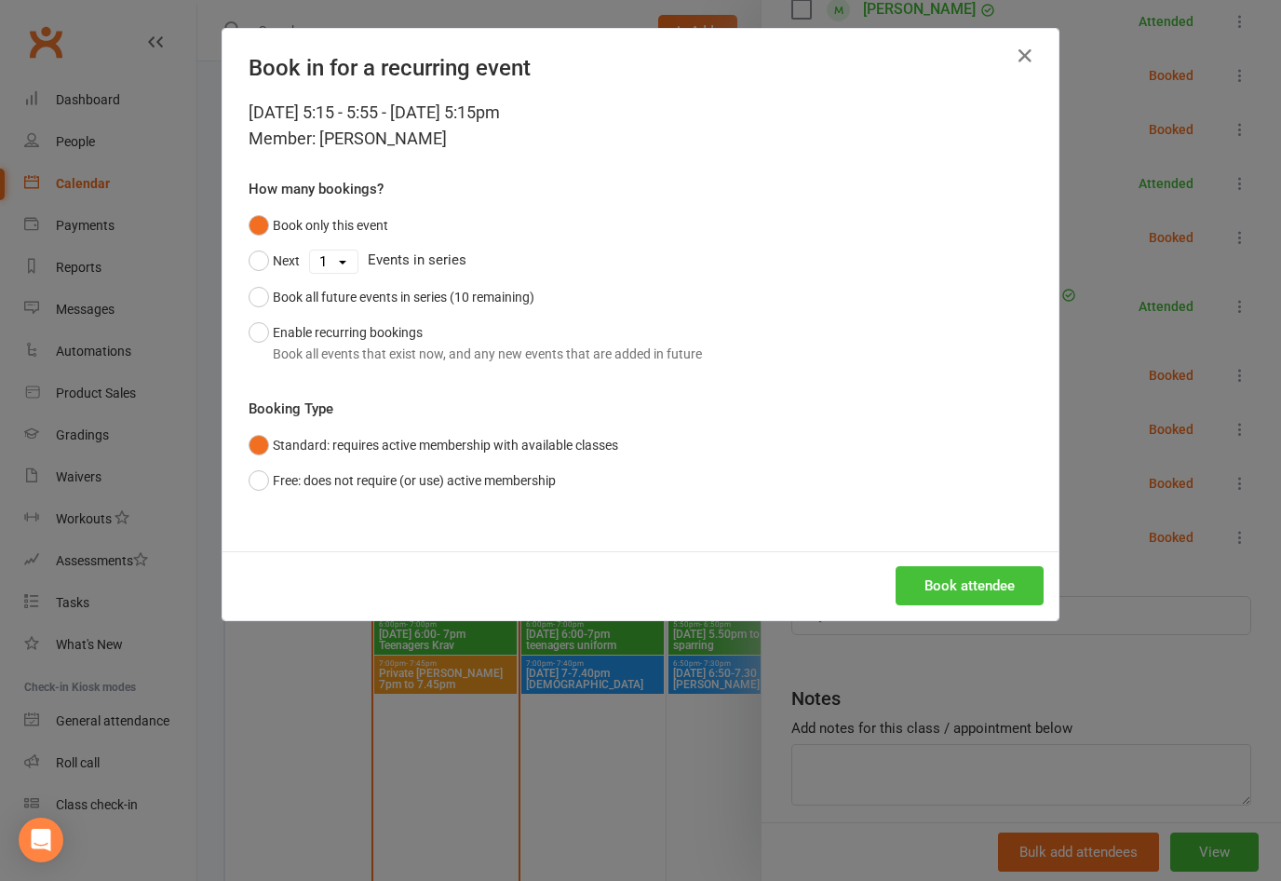
click at [987, 585] on button "Book attendee" at bounding box center [969, 585] width 148 height 39
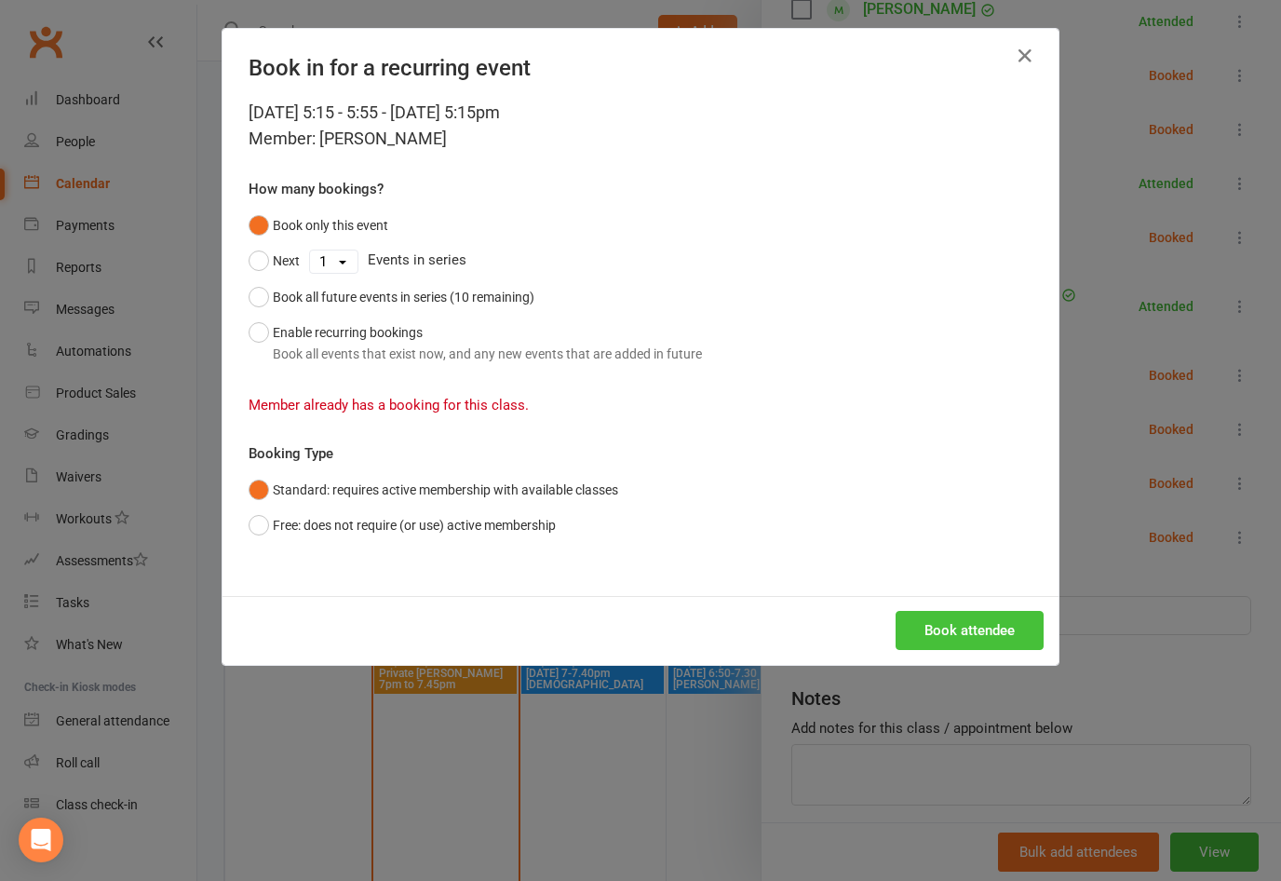
click at [1001, 611] on button "Book attendee" at bounding box center [969, 630] width 148 height 39
click at [1138, 589] on div "Book in for a recurring event [DATE] 5:15 - 5:55 - [DATE] 5:15pm Member: [PERSO…" at bounding box center [640, 440] width 1281 height 881
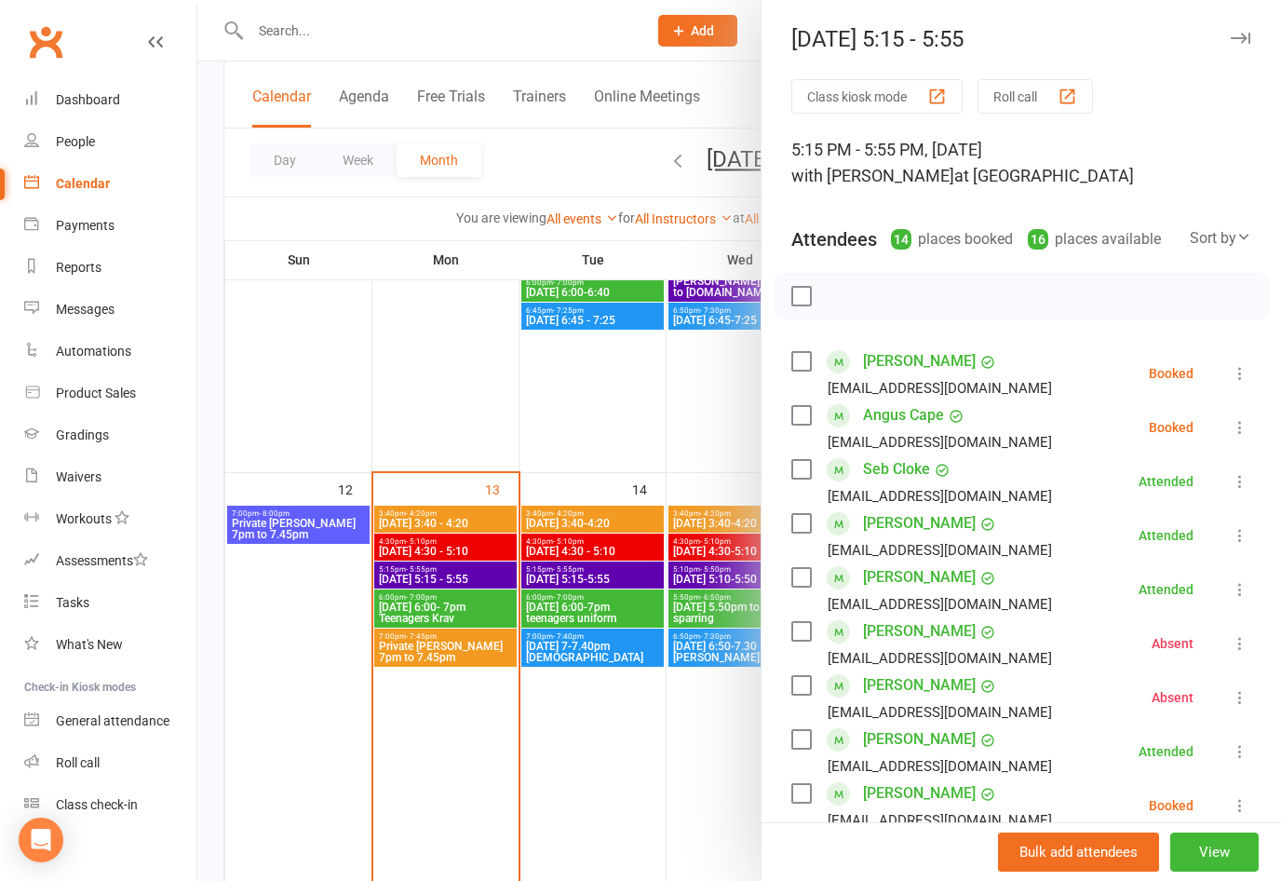
scroll to position [0, 0]
click at [1231, 47] on button "button" at bounding box center [1240, 38] width 22 height 22
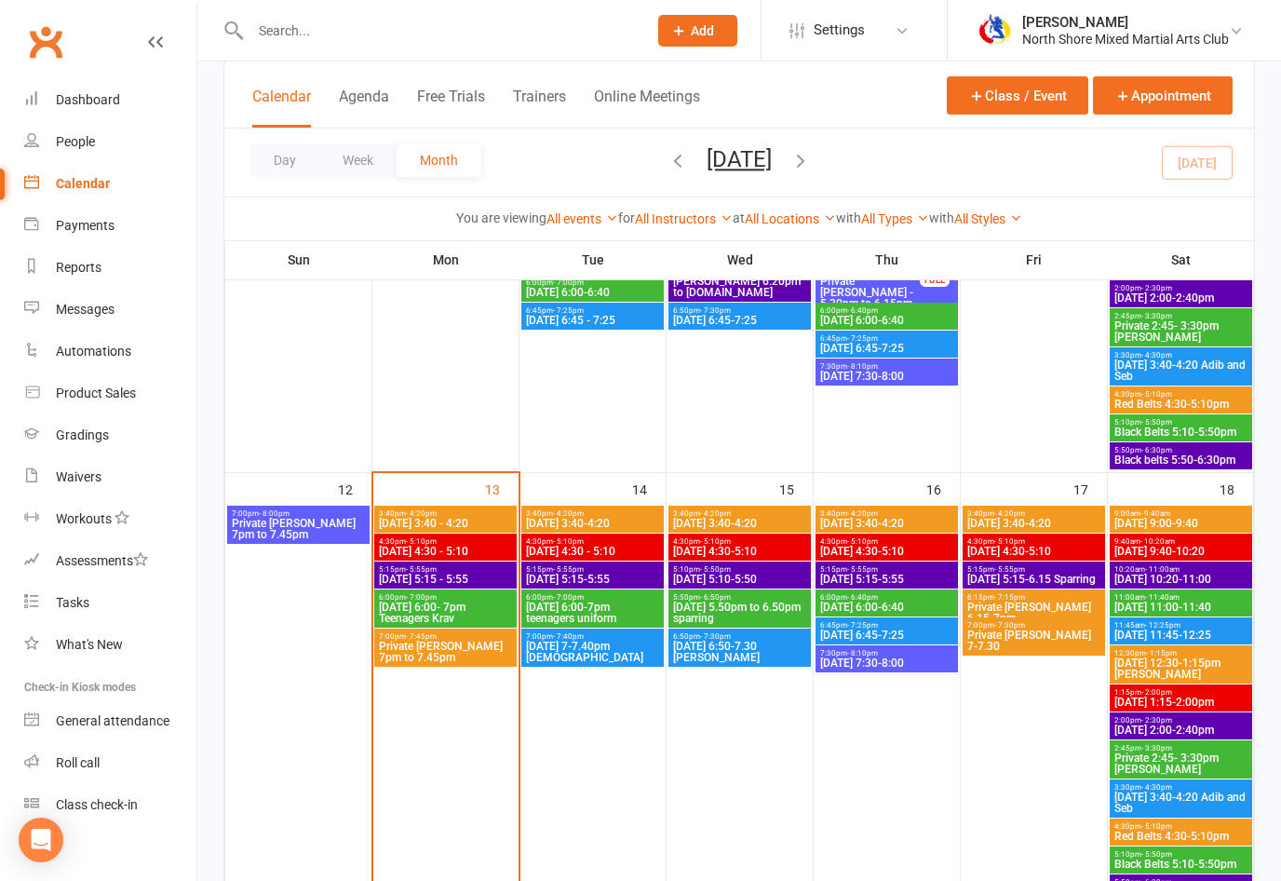
click at [453, 604] on span "[DATE] 6:00- 7pm Teenagers Krav" at bounding box center [445, 612] width 135 height 22
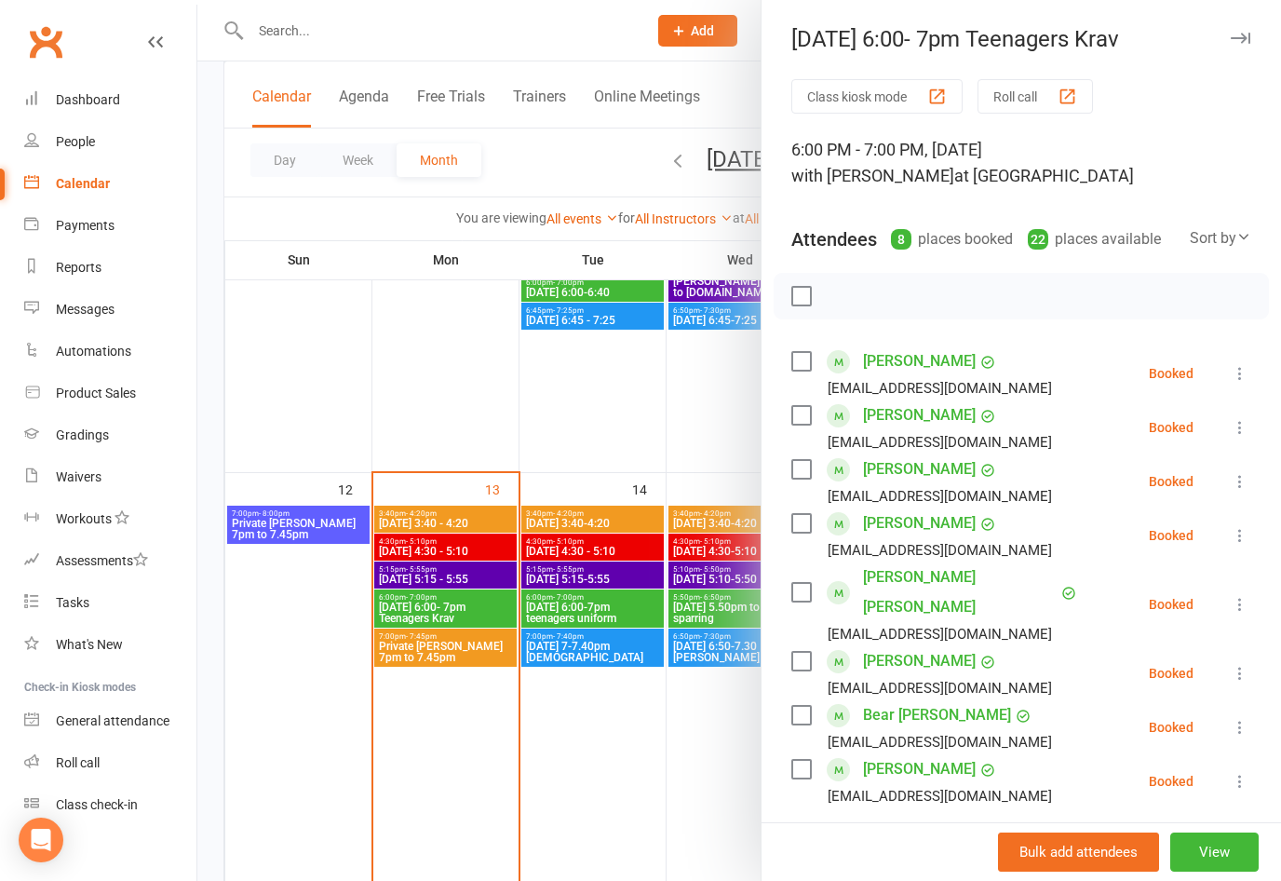
click at [1232, 362] on button at bounding box center [1240, 373] width 22 height 22
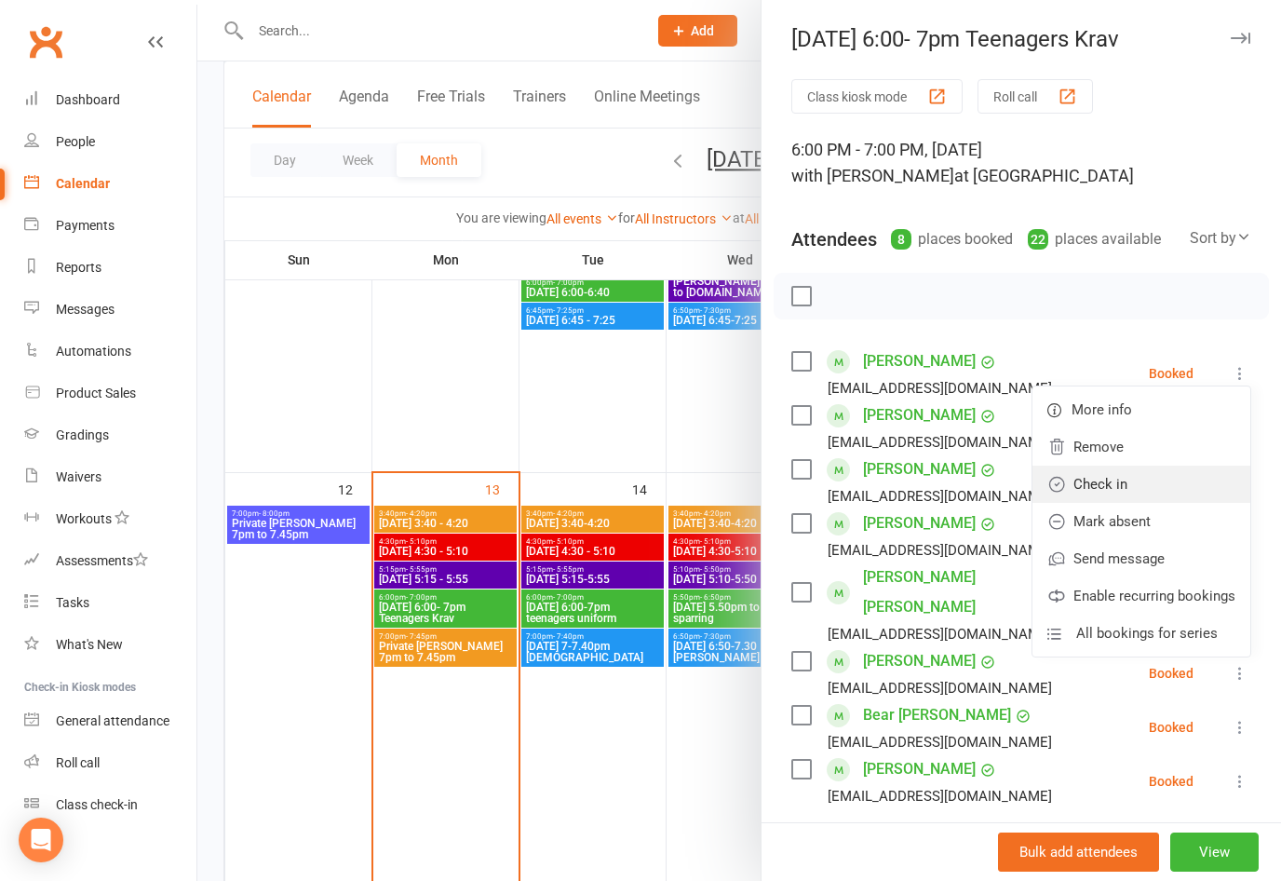
click at [1102, 471] on link "Check in" at bounding box center [1141, 483] width 218 height 37
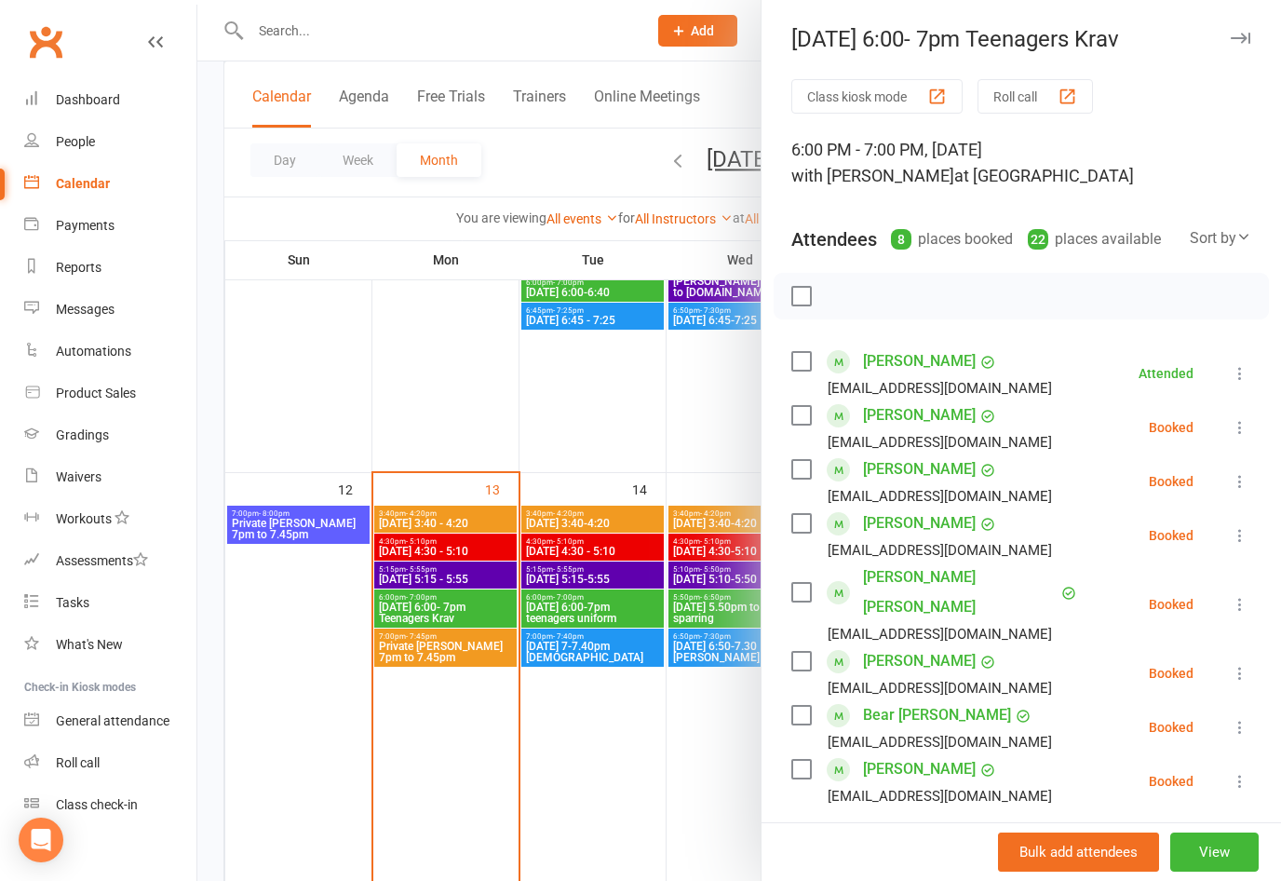
click at [1235, 419] on icon at bounding box center [1240, 427] width 19 height 19
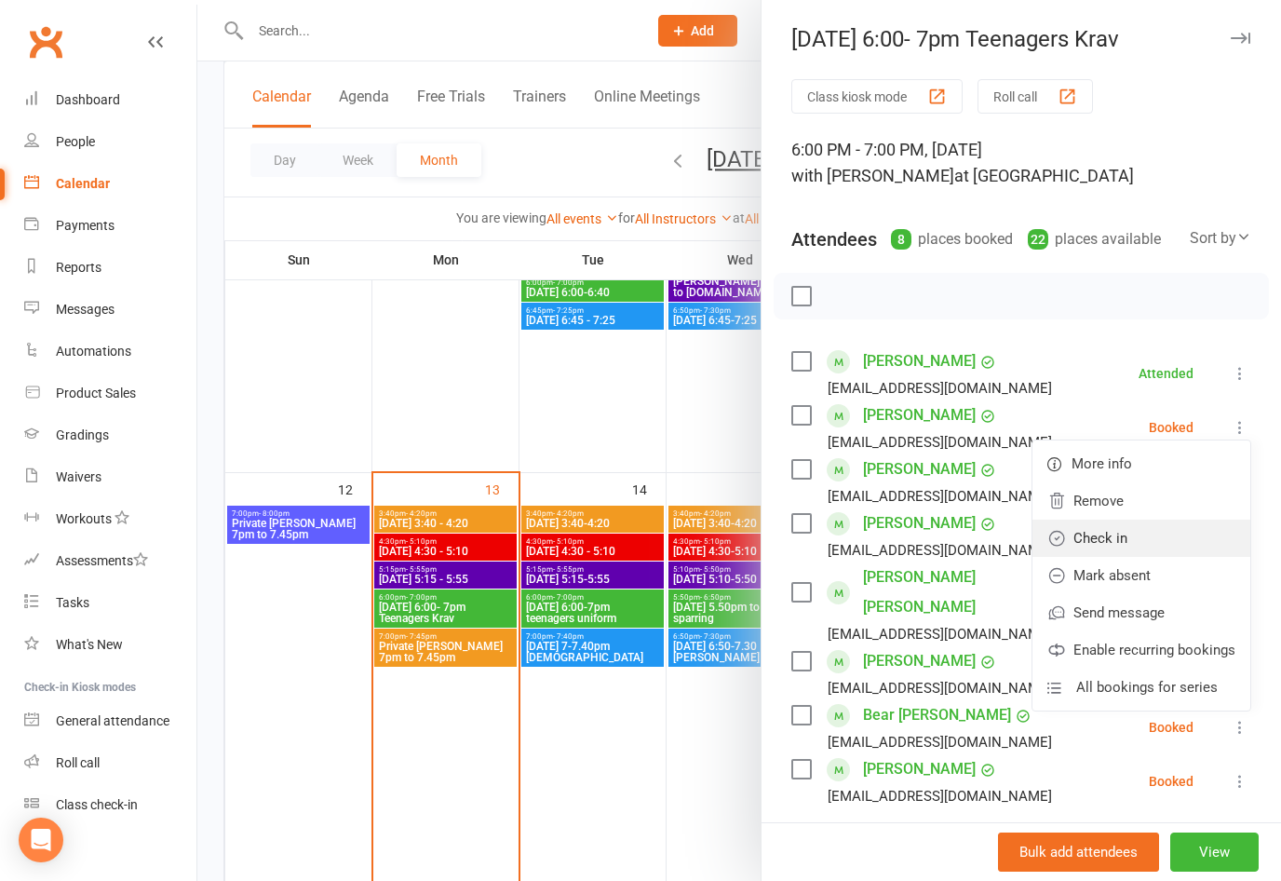
click at [1114, 533] on link "Check in" at bounding box center [1141, 537] width 218 height 37
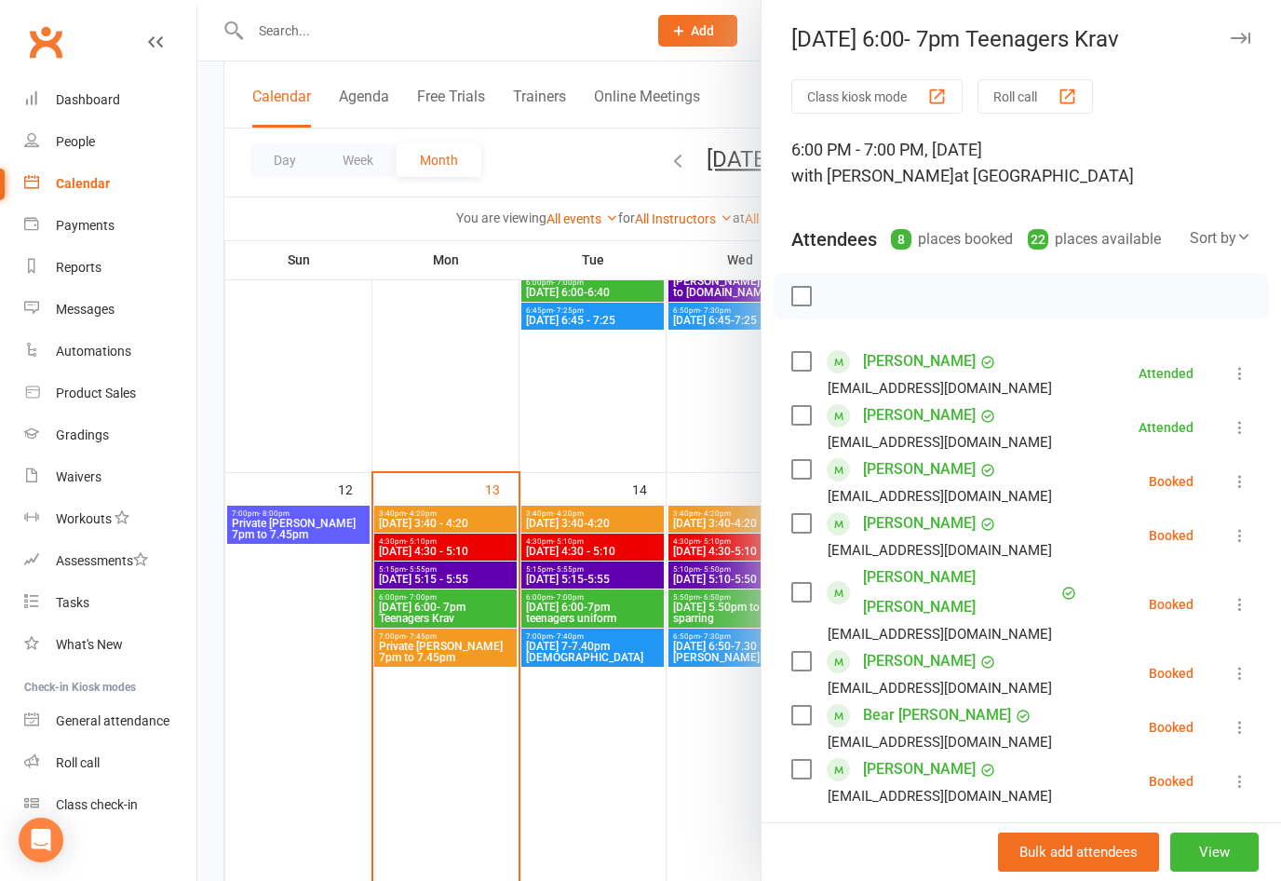
click at [1232, 476] on icon at bounding box center [1240, 481] width 19 height 19
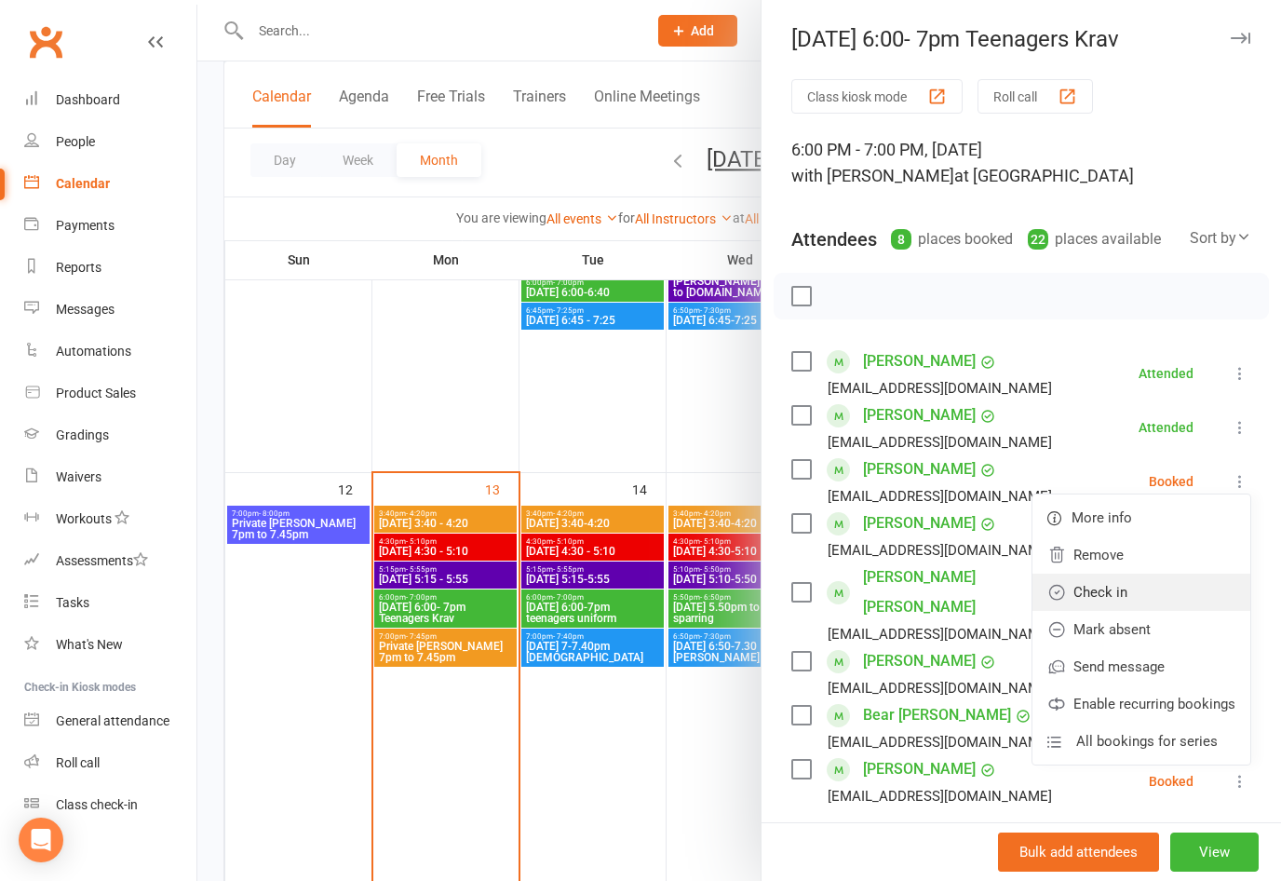
click at [1115, 593] on link "Check in" at bounding box center [1141, 591] width 218 height 37
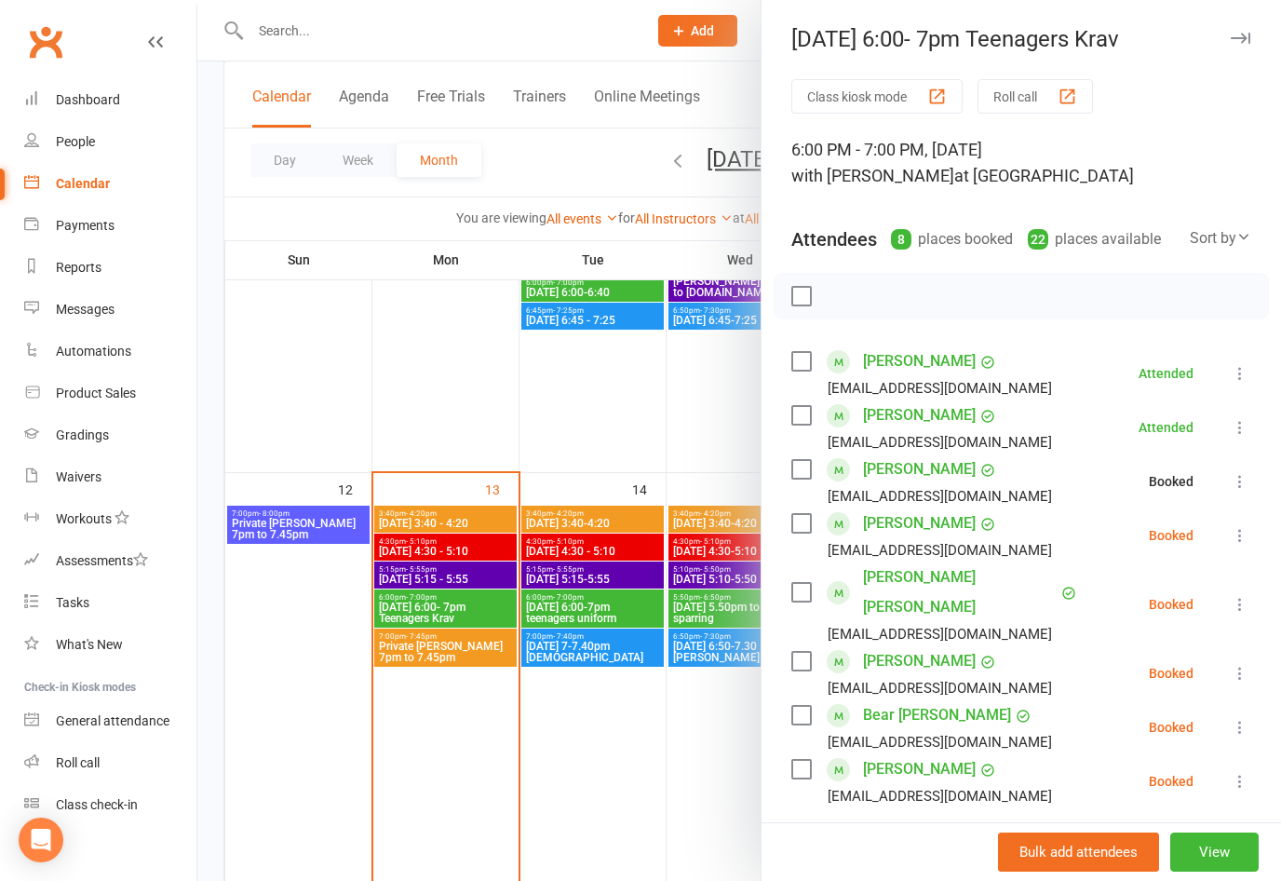
click at [1241, 595] on icon at bounding box center [1240, 604] width 19 height 19
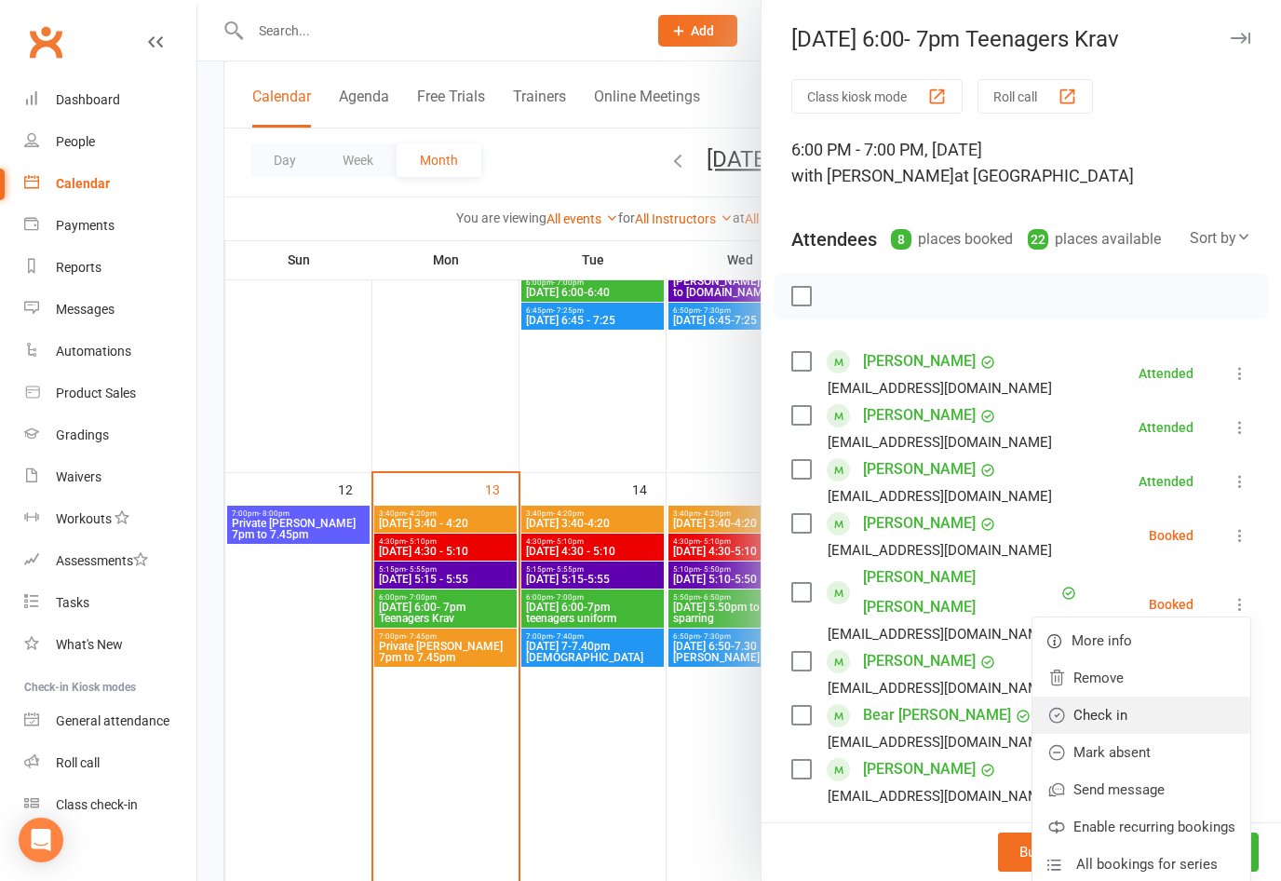
click at [1112, 696] on link "Check in" at bounding box center [1141, 714] width 218 height 37
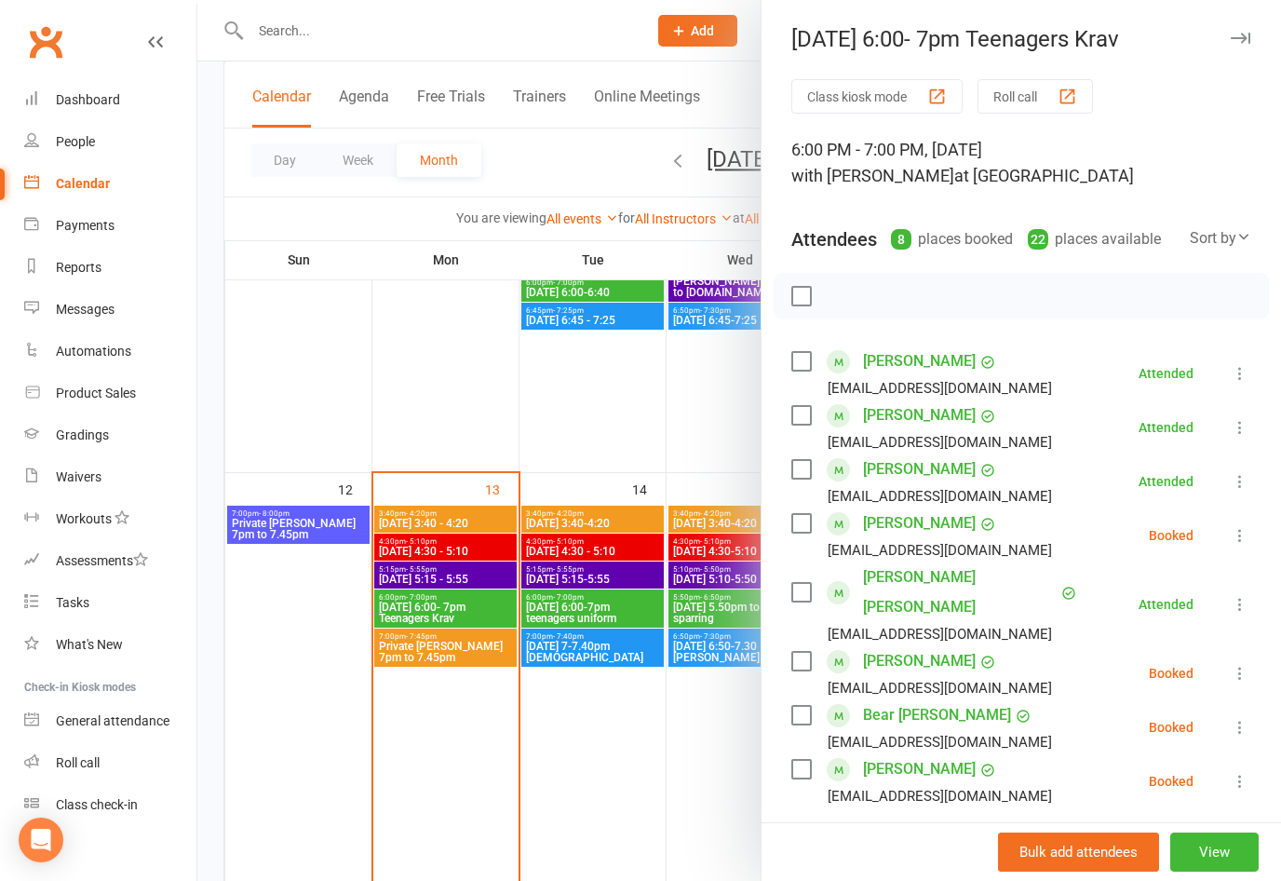
click at [1240, 664] on icon at bounding box center [1240, 673] width 19 height 19
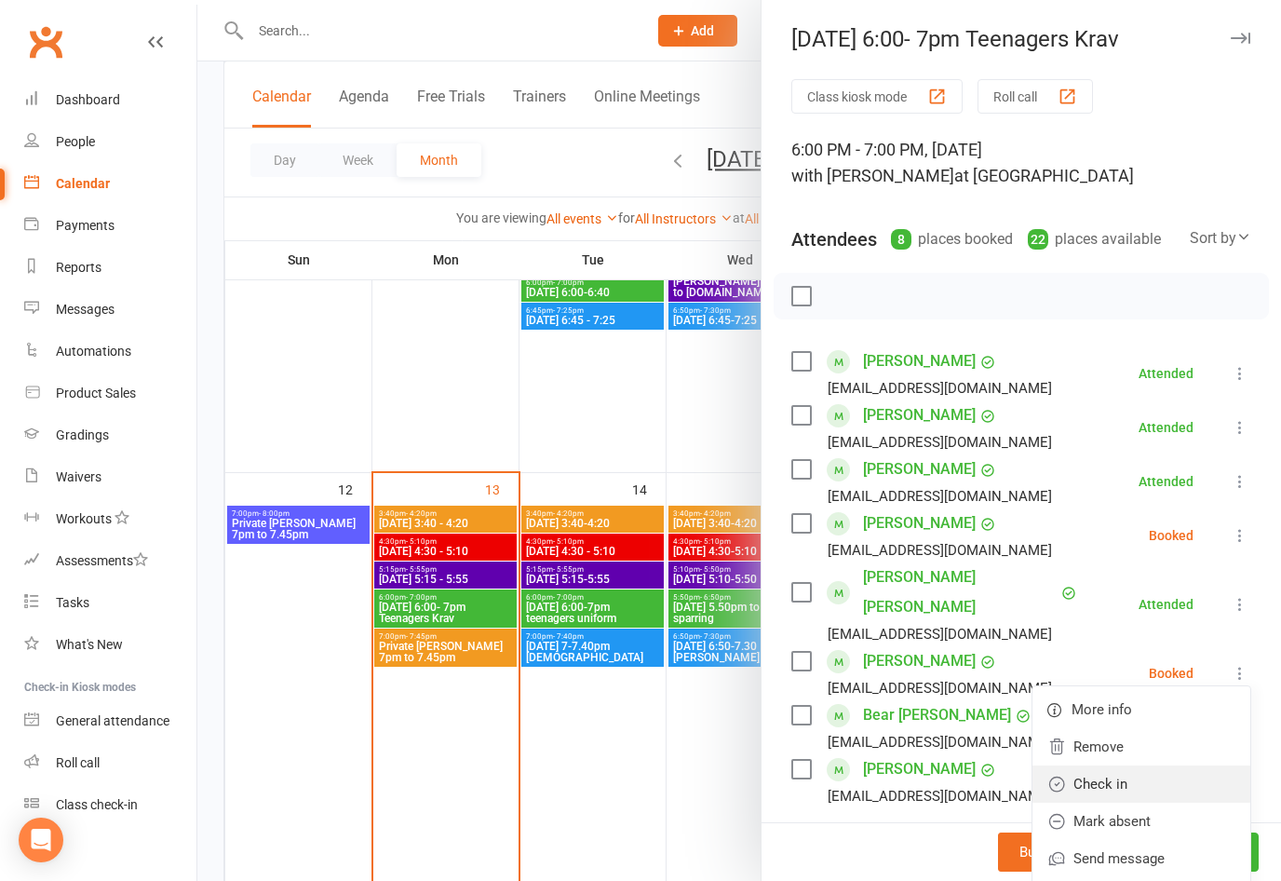
click at [1116, 765] on link "Check in" at bounding box center [1141, 783] width 218 height 37
